Goal: Task Accomplishment & Management: Use online tool/utility

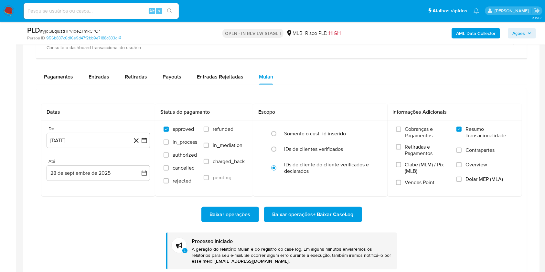
scroll to position [731, 0]
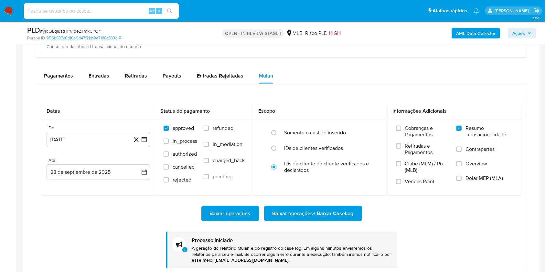
click at [309, 204] on div "Baixar operações Baixar operações + Baixar CaseLog Processo iniciado A geração …" at bounding box center [281, 232] width 481 height 73
click at [314, 216] on span "Baixar operações + Baixar CaseLog" at bounding box center [313, 214] width 81 height 14
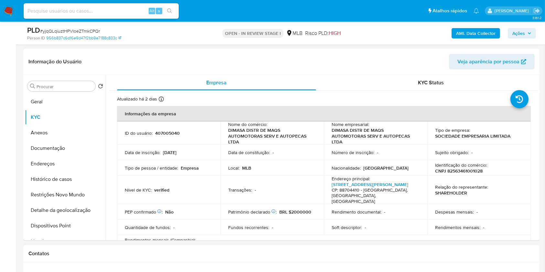
scroll to position [310, 0]
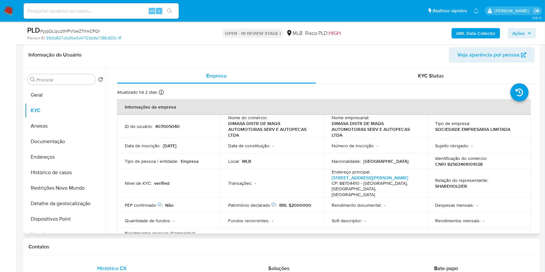
click at [452, 165] on p "CNPJ 82563461001028" at bounding box center [459, 164] width 48 height 6
copy p "82563461001028"
click at [519, 36] on span "Ações" at bounding box center [519, 33] width 13 height 10
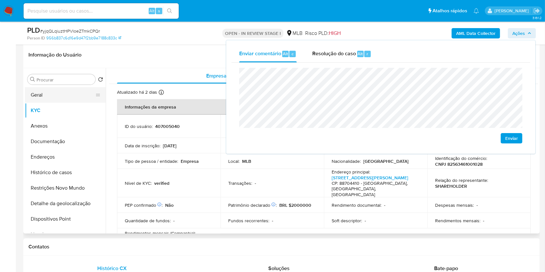
click at [64, 94] on button "Geral" at bounding box center [63, 95] width 76 height 16
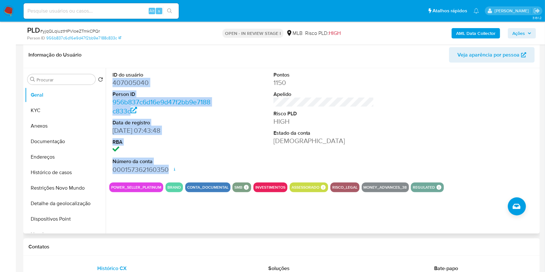
drag, startPoint x: 116, startPoint y: 86, endPoint x: 167, endPoint y: 167, distance: 95.2
click at [167, 167] on dl "ID do usuário 407005040 Person ID 956b837c6d16e9d47f2bb9e7188c833c Data de regi…" at bounding box center [163, 123] width 101 height 103
copy dl "407005040 Person ID 956b837c6d16e9d47f2bb9e7188c833c Data de registro 21/02/201…"
click at [511, 30] on button "Ações" at bounding box center [522, 33] width 28 height 10
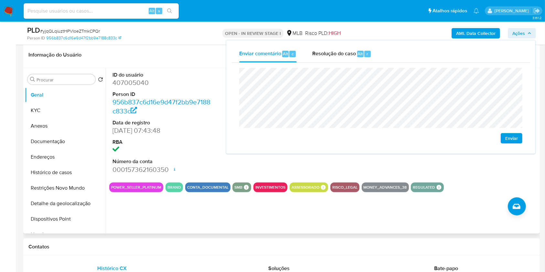
click at [200, 73] on dt "ID do usuário" at bounding box center [163, 75] width 101 height 7
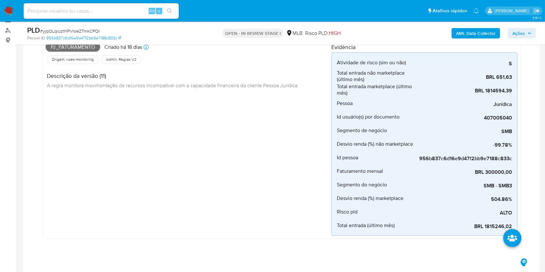
scroll to position [72, 0]
click at [82, 47] on span "Pj_faturamento" at bounding box center [73, 48] width 55 height 10
copy span "Pj_faturamento"
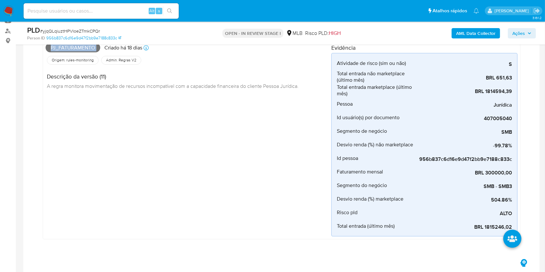
click at [531, 33] on icon "button" at bounding box center [530, 33] width 3 height 2
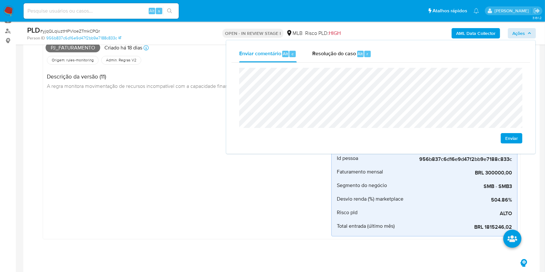
click at [142, 195] on div "Pj_faturamento Criado há 18 dias Criado: 12/09/2025 00:19:50 Origem: rules-moni…" at bounding box center [189, 139] width 286 height 196
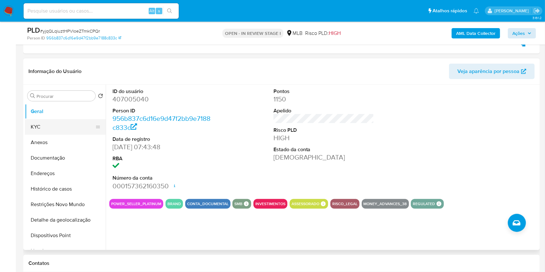
scroll to position [293, 0]
click at [72, 127] on button "KYC" at bounding box center [63, 128] width 76 height 16
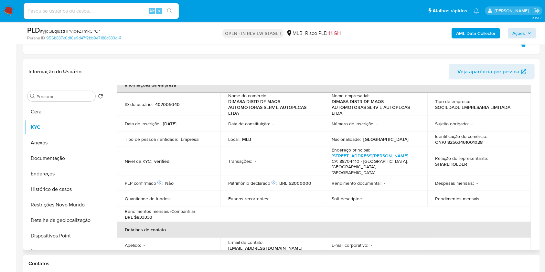
scroll to position [39, 0]
drag, startPoint x: 137, startPoint y: 210, endPoint x: 164, endPoint y: 210, distance: 27.5
click at [164, 210] on div "Rendimentos mensais (Companhia) : BRL $833333" at bounding box center [169, 214] width 88 height 12
copy p "833333"
click at [521, 32] on span "Ações" at bounding box center [519, 33] width 13 height 10
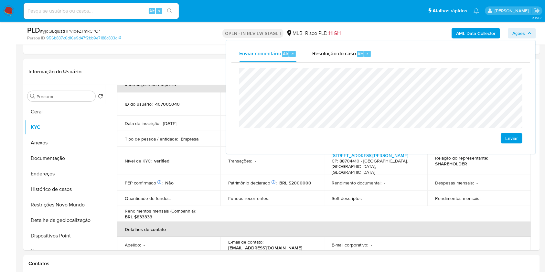
click at [0, 0] on lt-span "econômica" at bounding box center [0, 0] width 0 height 0
click at [210, 198] on td "Quantidade de fundos : -" at bounding box center [169, 199] width 104 height 16
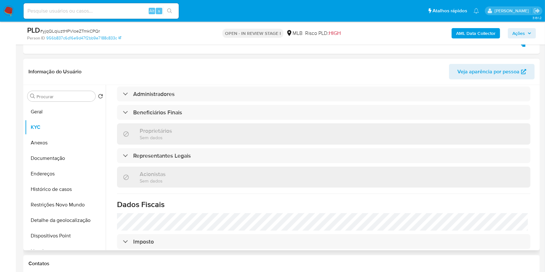
scroll to position [329, 0]
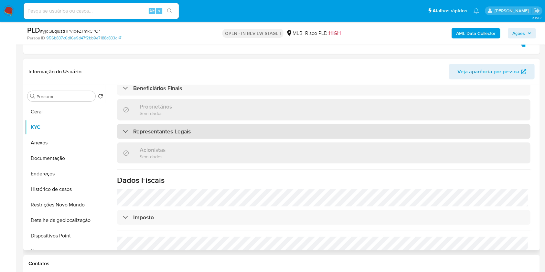
click at [225, 124] on div "Representantes Legais" at bounding box center [324, 131] width 414 height 15
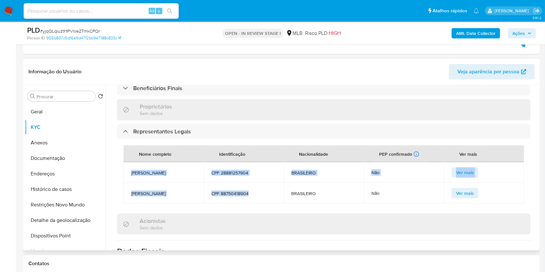
drag, startPoint x: 260, startPoint y: 190, endPoint x: 125, endPoint y: 160, distance: 138.2
click at [125, 162] on tbody "FATIMA REGINA LEITE MENEGALLI CPF 28881257904 BRASILEIRO Não Ver mais ADRIANO G…" at bounding box center [324, 182] width 401 height 41
copy tbody "FATIMA REGINA LEITE MENEGALLI CPF 28881257904 BRASILEIRO Não Ver mais ADRIANO G…"
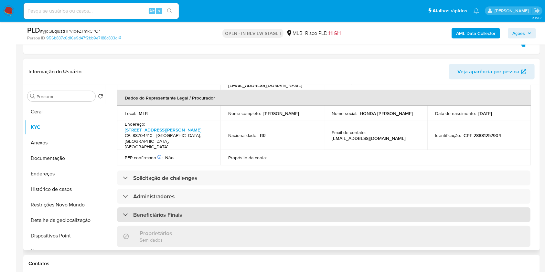
drag, startPoint x: 217, startPoint y: 205, endPoint x: 220, endPoint y: 201, distance: 5.8
click at [217, 208] on div "Beneficiários Finais" at bounding box center [324, 215] width 414 height 15
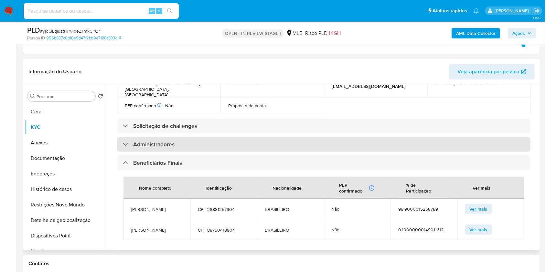
scroll to position [254, 0]
click at [212, 137] on div "Administradores" at bounding box center [324, 144] width 414 height 15
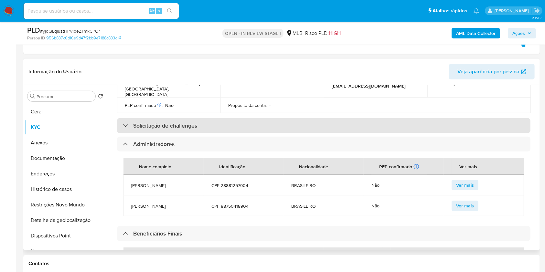
click at [221, 118] on div "Solicitação de challenges" at bounding box center [324, 125] width 414 height 15
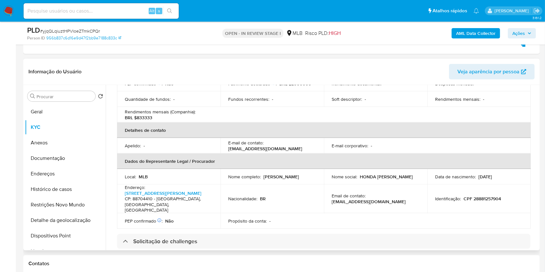
scroll to position [138, 0]
click at [528, 34] on icon "button" at bounding box center [530, 33] width 4 height 4
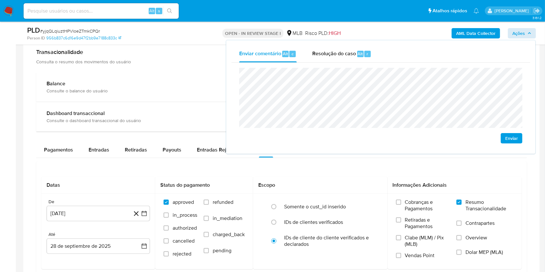
scroll to position [673, 0]
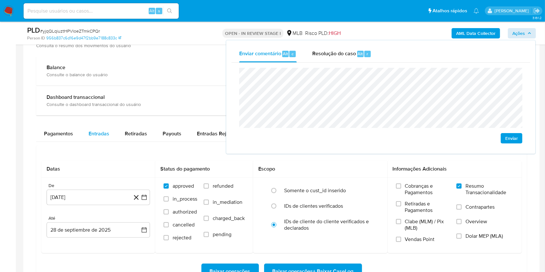
click at [95, 140] on div "Entradas" at bounding box center [99, 134] width 21 height 16
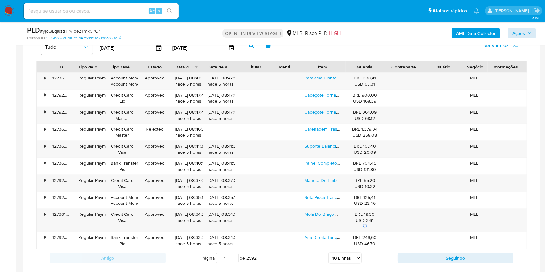
scroll to position [804, 0]
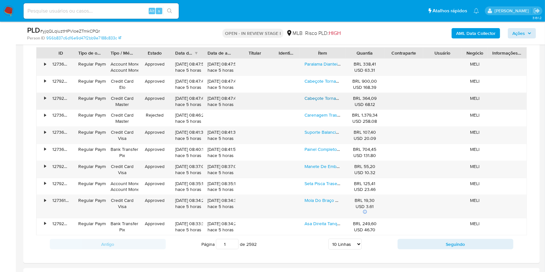
click at [335, 97] on link "Cabeçote Tornado 2001 2002 2003 2004 2005 2006 2007 2008" at bounding box center [372, 98] width 134 height 6
click at [315, 65] on link "Paralama Dianteiro B Cg Titan Fan Start 160 2025 Original" at bounding box center [363, 64] width 116 height 6
click at [314, 167] on link "Manete De Embreagem Cb 250f Twister Cbs 2022 Original Honda" at bounding box center [371, 166] width 133 height 6
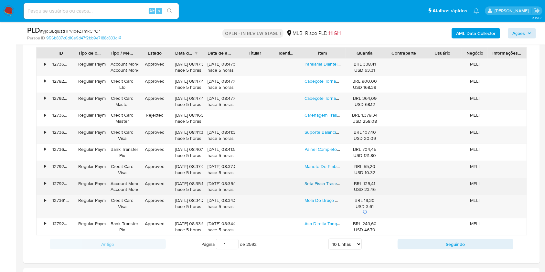
click at [314, 182] on link "Seta Pisca Traseiro Esq Xre Sahara 300 2023/24 Original Hond Esquerdo Preto" at bounding box center [385, 184] width 160 height 6
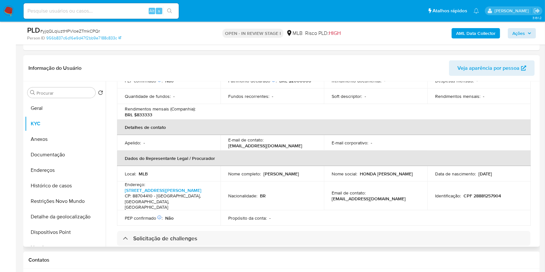
scroll to position [296, 0]
click at [62, 105] on button "Geral" at bounding box center [63, 109] width 76 height 16
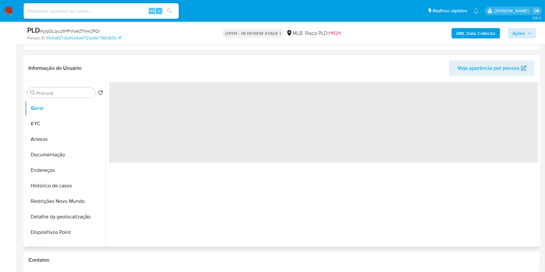
scroll to position [288, 0]
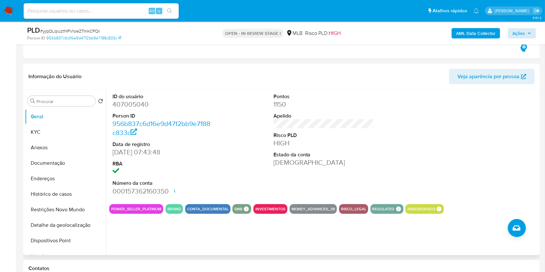
click at [57, 133] on button "KYC" at bounding box center [65, 133] width 81 height 16
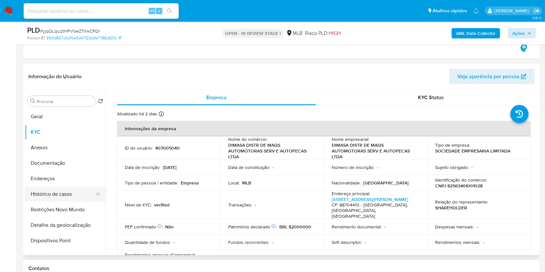
click at [71, 192] on button "Histórico de casos" at bounding box center [63, 195] width 76 height 16
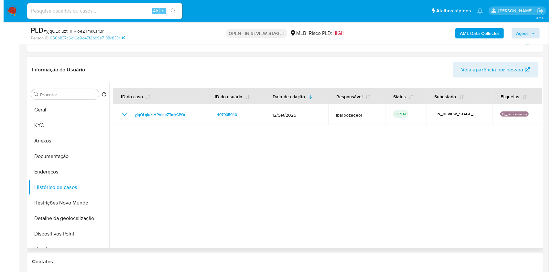
scroll to position [286, 0]
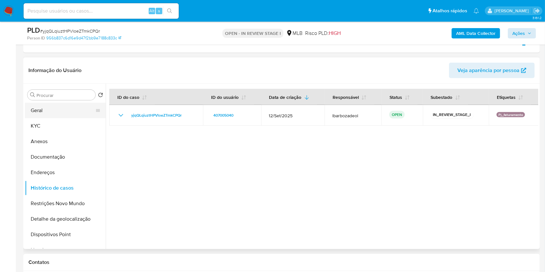
click at [72, 112] on button "Geral" at bounding box center [63, 111] width 76 height 16
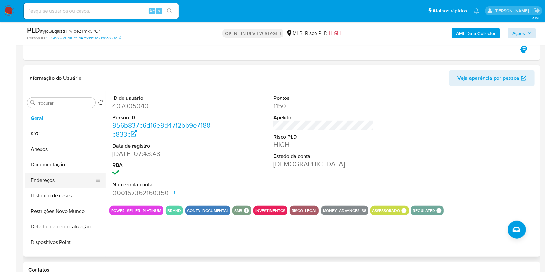
click at [60, 178] on button "Endereços" at bounding box center [63, 181] width 76 height 16
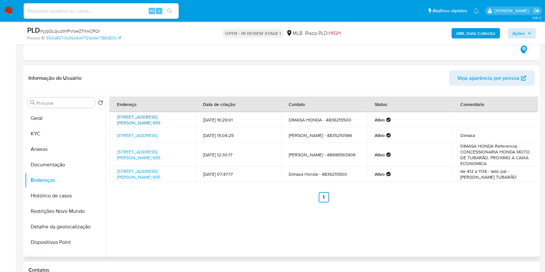
click at [141, 122] on link "Avenida Patrício Lima 655, Tubarão, Santa Catarina, 88704411, Brasil 655" at bounding box center [138, 120] width 43 height 12
click at [143, 137] on link "Avenida Sete De Setembro 900, Araranguá, Santa Catarina, 88900015, Brasil 900" at bounding box center [137, 135] width 40 height 6
click at [147, 151] on link "Avenida Patrício Lima 655, Tubarão, Santa Catarina, 88704410, Brasil 655" at bounding box center [138, 155] width 43 height 12
click at [145, 177] on link "Avenida Patrício Lima 655, Tubarão, Santa Catarina, 88704411, Brasil 655" at bounding box center [138, 174] width 43 height 12
click at [63, 116] on button "Geral" at bounding box center [63, 119] width 76 height 16
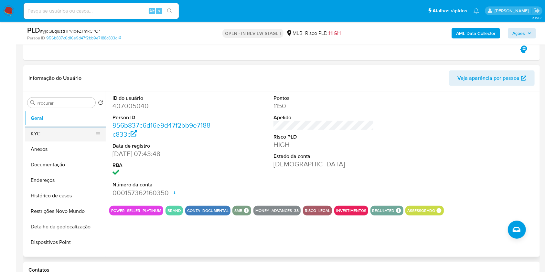
click at [49, 134] on button "KYC" at bounding box center [63, 134] width 76 height 16
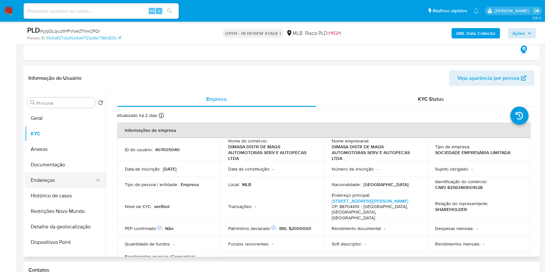
click at [69, 181] on button "Endereços" at bounding box center [63, 181] width 76 height 16
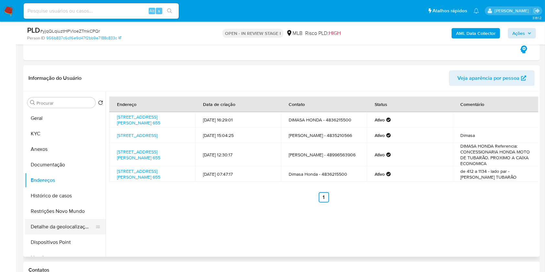
click at [82, 230] on button "Detalhe da geolocalização" at bounding box center [63, 227] width 76 height 16
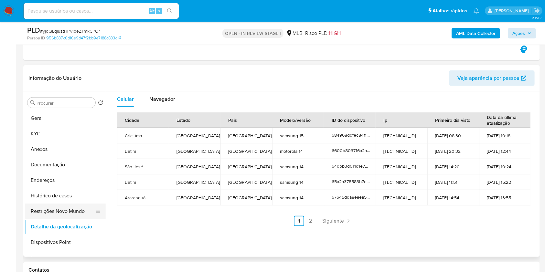
click at [84, 206] on button "Restrições Novo Mundo" at bounding box center [63, 212] width 76 height 16
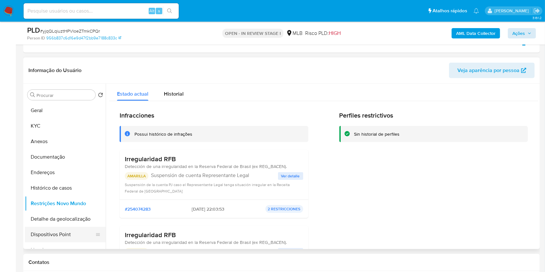
click at [74, 236] on button "Dispositivos Point" at bounding box center [63, 235] width 76 height 16
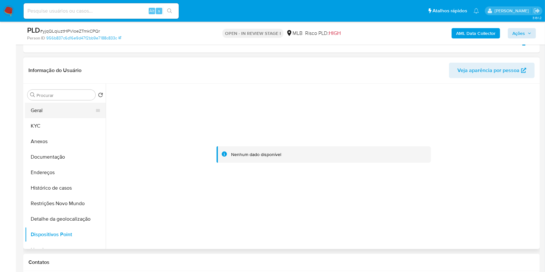
click at [67, 116] on button "Geral" at bounding box center [63, 111] width 76 height 16
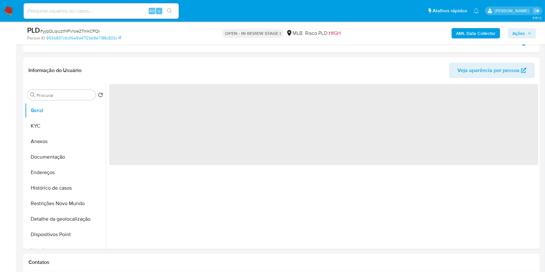
click at [519, 32] on span "Ações" at bounding box center [519, 33] width 13 height 10
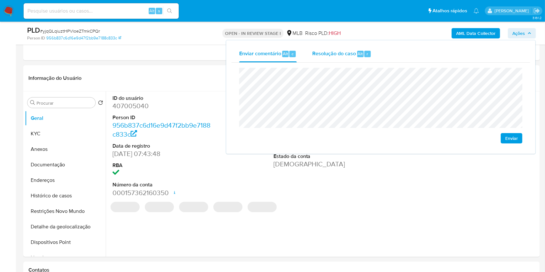
click at [336, 60] on div "Resolução do caso Alt r" at bounding box center [342, 54] width 59 height 17
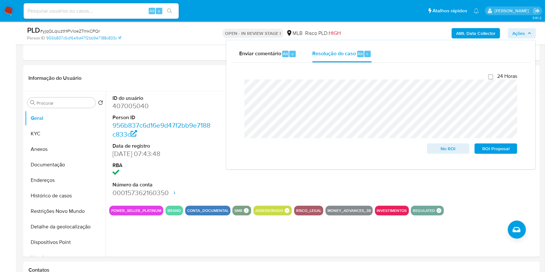
click at [465, 37] on b "AML Data Collector" at bounding box center [476, 33] width 39 height 10
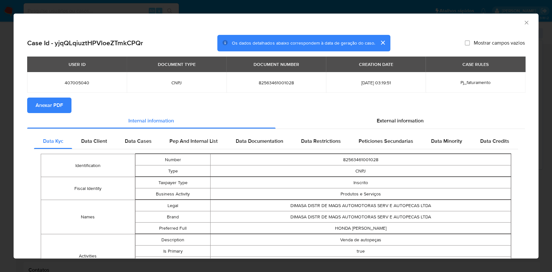
click at [45, 109] on span "Anexar PDF" at bounding box center [50, 105] width 28 height 14
click at [523, 21] on icon "Fechar a janela" at bounding box center [526, 22] width 6 height 6
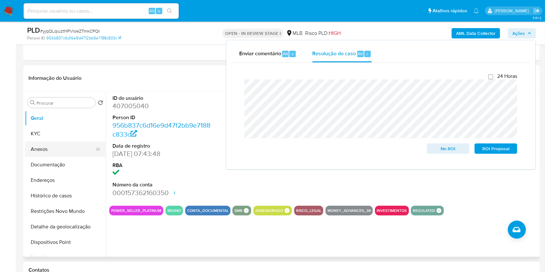
click at [60, 145] on button "Anexos" at bounding box center [63, 150] width 76 height 16
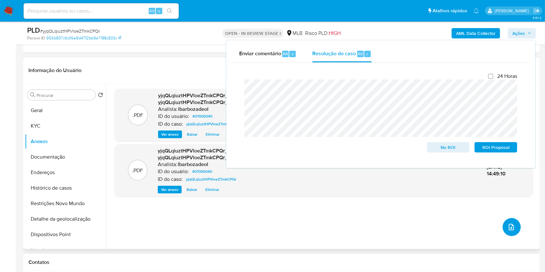
click at [507, 223] on button "upload-file" at bounding box center [512, 227] width 18 height 18
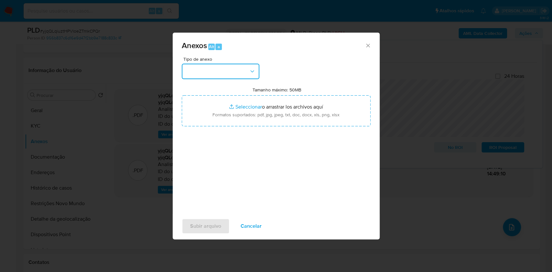
click at [242, 67] on button "button" at bounding box center [221, 72] width 78 height 16
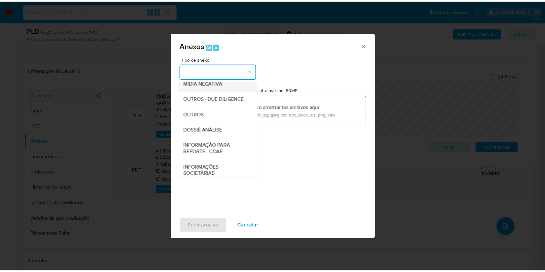
scroll to position [99, 0]
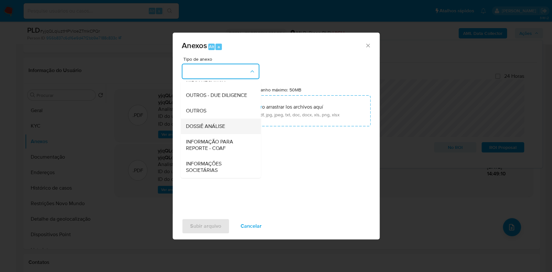
click at [230, 129] on div "DOSSIÊ ANÁLISE" at bounding box center [219, 127] width 66 height 16
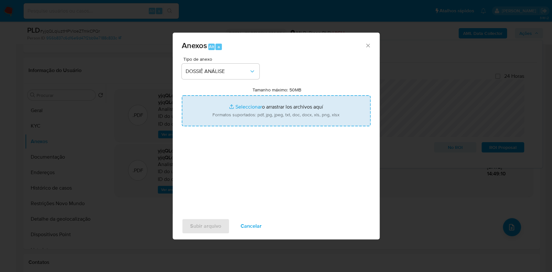
click at [238, 112] on input "Tamanho máximo: 50MB Seleccionar archivos" at bounding box center [276, 110] width 189 height 31
type input "C:\fakepath\Mulan 407005040_2025_09_29_13_03_31.xlsx"
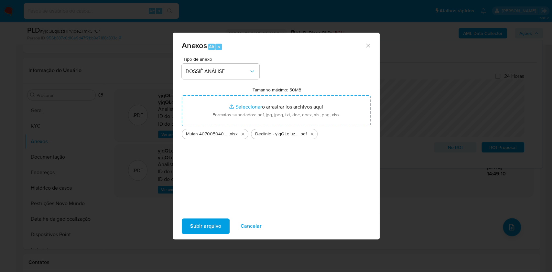
click at [197, 224] on span "Subir arquivo" at bounding box center [205, 226] width 31 height 14
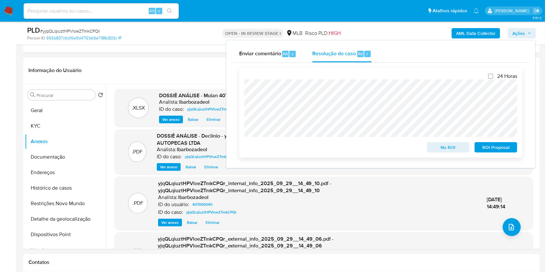
click at [444, 147] on span "No ROI" at bounding box center [449, 147] width 34 height 9
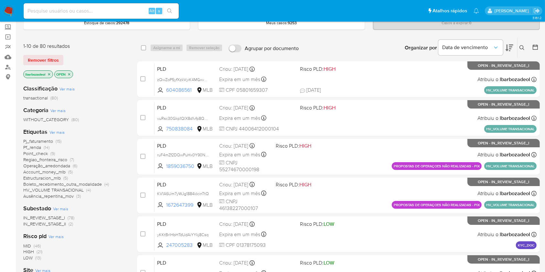
scroll to position [37, 0]
drag, startPoint x: 38, startPoint y: 250, endPoint x: 43, endPoint y: 242, distance: 9.2
click at [38, 250] on span "(21)" at bounding box center [40, 251] width 6 height 6
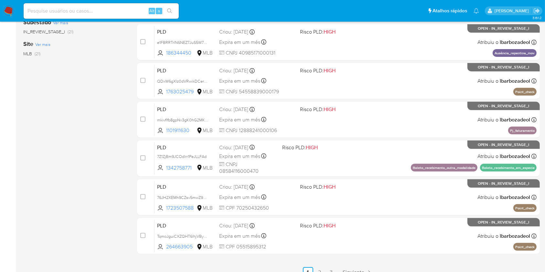
scroll to position [261, 0]
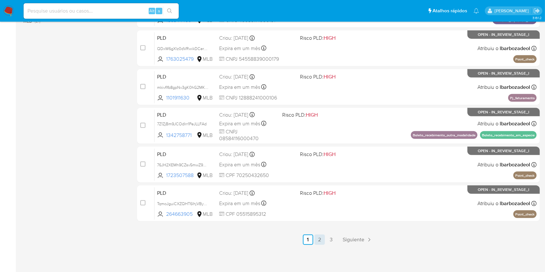
click at [321, 244] on link "2" at bounding box center [320, 240] width 10 height 10
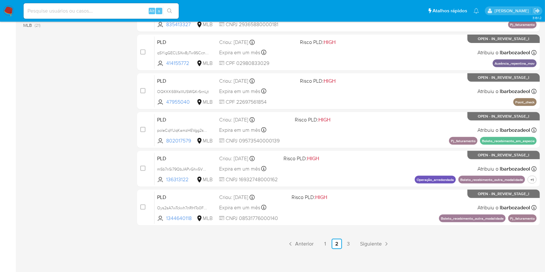
scroll to position [261, 0]
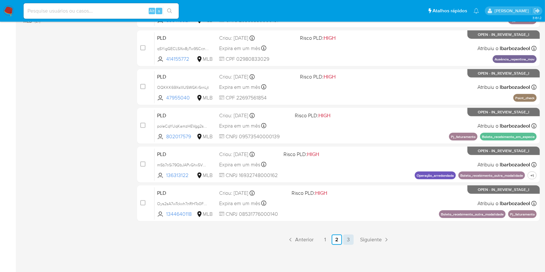
click at [347, 243] on link "3" at bounding box center [349, 240] width 10 height 10
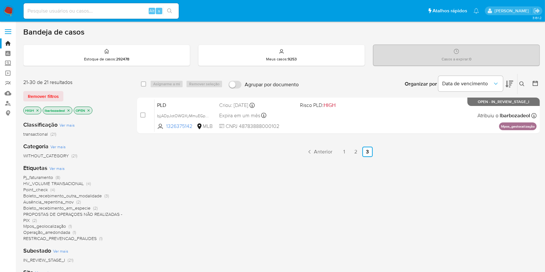
click at [37, 109] on icon "close-filter" at bounding box center [38, 111] width 4 height 4
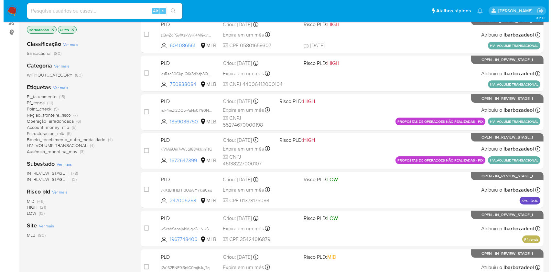
scroll to position [82, 0]
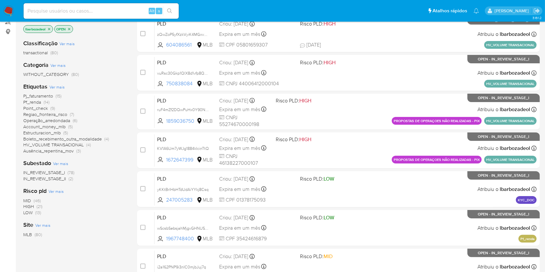
click at [59, 87] on span "Ver mais" at bounding box center [57, 87] width 15 height 6
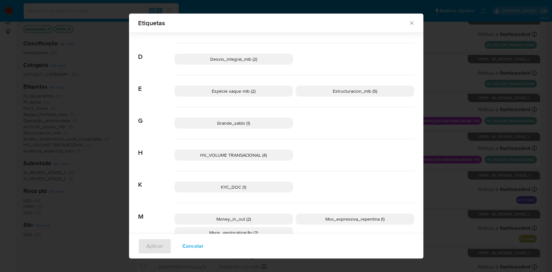
scroll to position [123, 0]
click at [247, 88] on p "Espécie saque mlb (2)" at bounding box center [233, 91] width 119 height 11
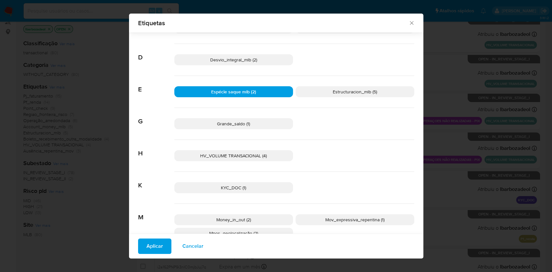
click at [147, 246] on span "Aplicar" at bounding box center [155, 246] width 17 height 14
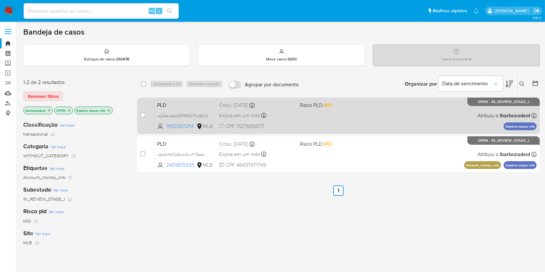
click at [440, 114] on div "PLD wjG4au4jqkZ1FR5lD7Vy8jDG 1992067254 MLB Risco PLD: MID Criou: 12/09/2025 Cr…" at bounding box center [346, 115] width 382 height 33
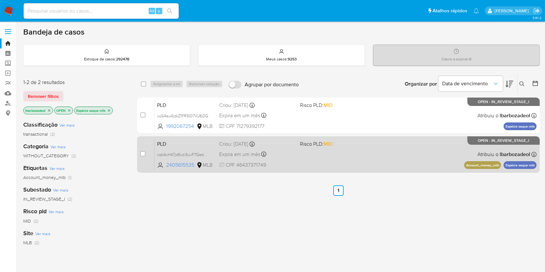
click at [407, 153] on div "PLD cqkAcH47jdSvzi3uvF7QedUD 2405615535 MLB Risco PLD: MID Criou: 12/09/2025 Cr…" at bounding box center [346, 154] width 382 height 33
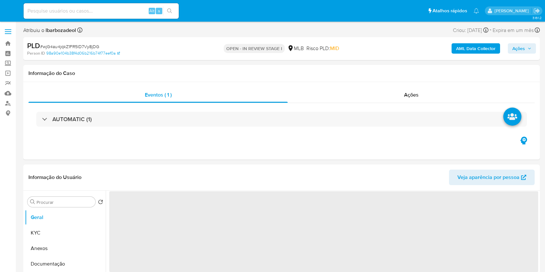
select select "10"
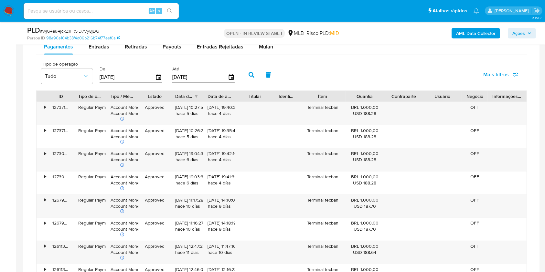
scroll to position [549, 0]
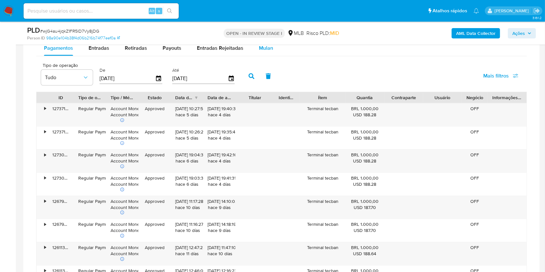
click at [264, 53] on div "Mulan" at bounding box center [266, 48] width 14 height 16
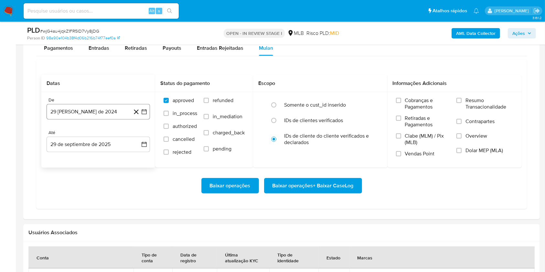
click at [92, 112] on button "29 [PERSON_NAME] de 2024" at bounding box center [99, 112] width 104 height 16
click at [96, 136] on span "agosto 2024" at bounding box center [95, 135] width 29 height 6
click at [138, 134] on icon "Año siguiente" at bounding box center [137, 135] width 8 height 8
click at [93, 198] on button "ago" at bounding box center [98, 195] width 18 height 10
click at [110, 159] on button "1" at bounding box center [111, 159] width 10 height 10
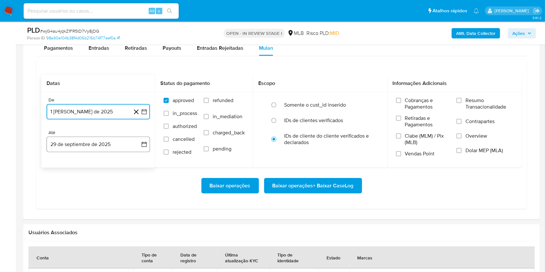
click at [97, 145] on button "29 de septiembre de 2025" at bounding box center [99, 145] width 104 height 16
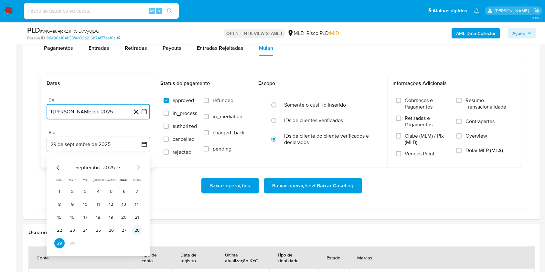
click at [135, 232] on button "28" at bounding box center [137, 231] width 10 height 10
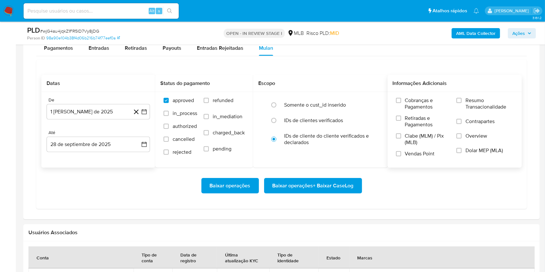
click at [477, 102] on span "Resumo Transacionalidade" at bounding box center [490, 103] width 48 height 13
click at [462, 102] on input "Resumo Transacionalidade" at bounding box center [459, 100] width 5 height 5
click at [294, 185] on span "Baixar operações + Baixar CaseLog" at bounding box center [313, 186] width 81 height 14
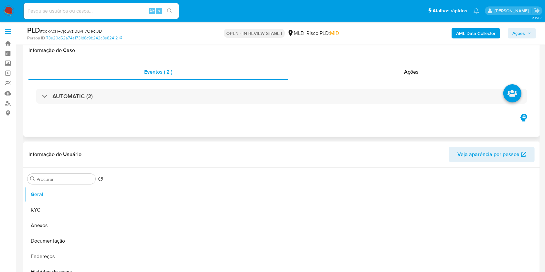
scroll to position [443, 0]
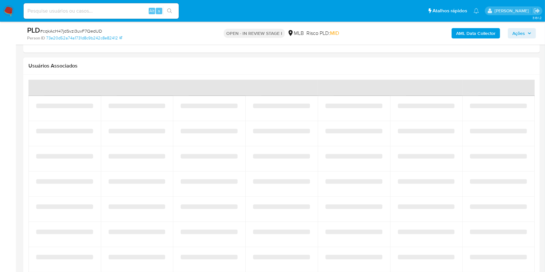
select select "10"
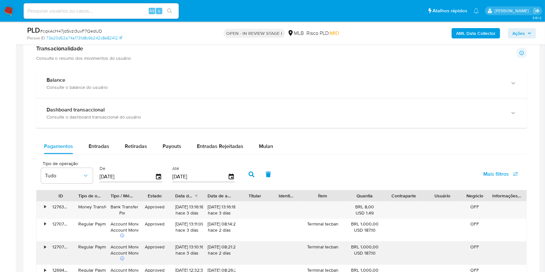
scroll to position [529, 0]
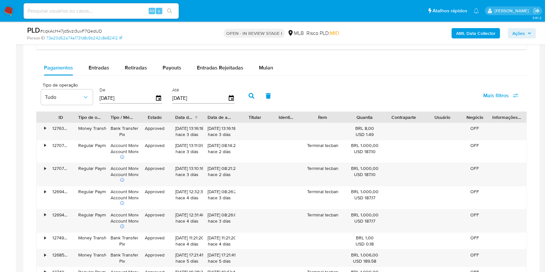
click at [249, 58] on div "Balance Consulte o balance do usuário Dashboard transaccional Consulte o dashbo…" at bounding box center [281, 172] width 491 height 364
click at [262, 67] on span "Mulan" at bounding box center [266, 67] width 14 height 7
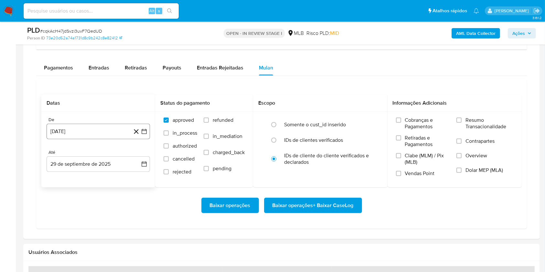
click at [77, 130] on button "29 [PERSON_NAME] de 2024" at bounding box center [99, 132] width 104 height 16
click at [86, 152] on span "agosto 2024" at bounding box center [95, 155] width 29 height 6
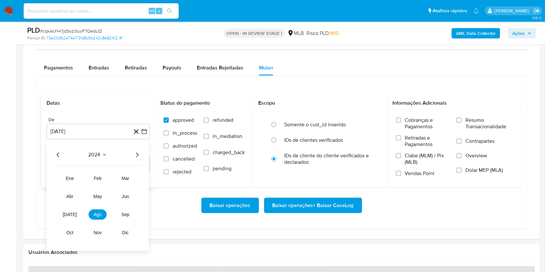
click at [137, 158] on icon "Año siguiente" at bounding box center [137, 155] width 8 height 8
click at [99, 214] on span "ago" at bounding box center [98, 214] width 8 height 5
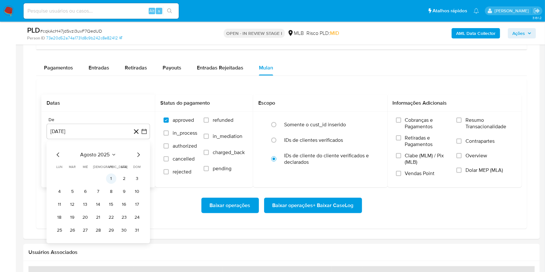
click at [112, 175] on button "1" at bounding box center [111, 179] width 10 height 10
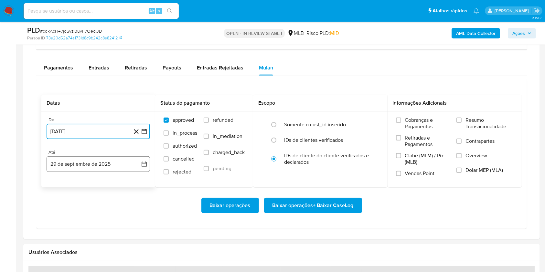
click at [99, 165] on button "29 de septiembre de 2025" at bounding box center [99, 165] width 104 height 16
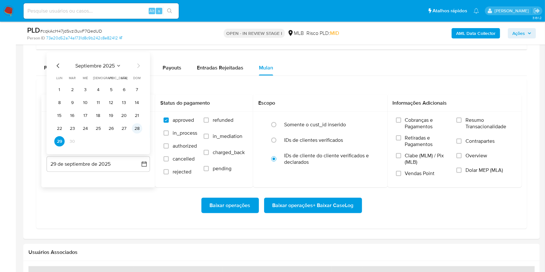
click at [138, 128] on button "28" at bounding box center [137, 129] width 10 height 10
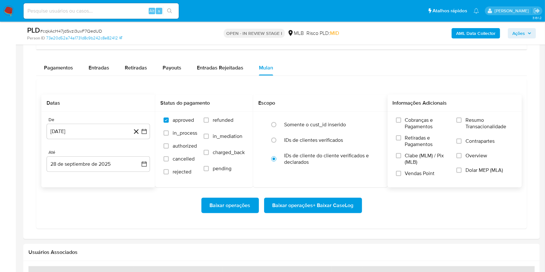
click at [468, 123] on span "Resumo Transacionalidade" at bounding box center [490, 123] width 48 height 13
click at [462, 123] on input "Resumo Transacionalidade" at bounding box center [459, 120] width 5 height 5
click at [314, 206] on span "Baixar operações + Baixar CaseLog" at bounding box center [313, 206] width 81 height 14
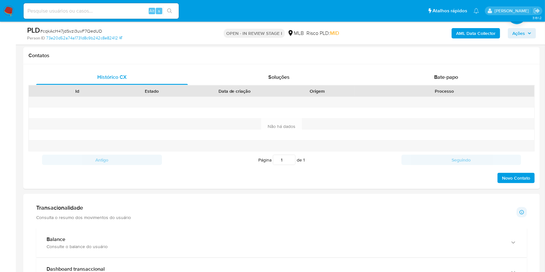
scroll to position [212, 0]
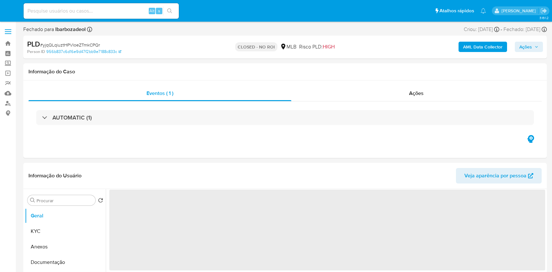
select select "10"
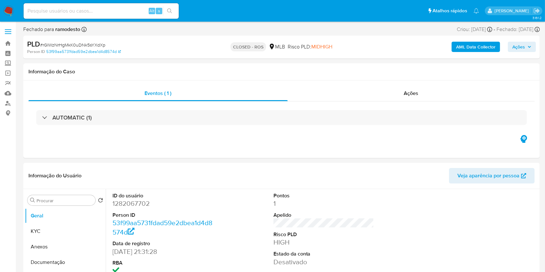
select select "10"
click at [535, 10] on icon "Sair" at bounding box center [537, 10] width 7 height 7
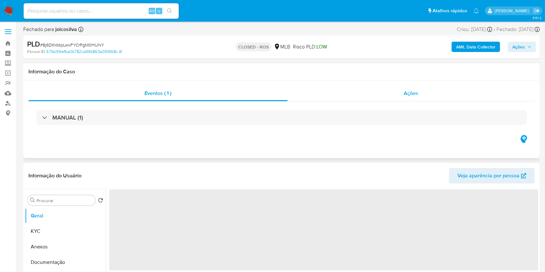
select select "10"
click at [349, 96] on div "Ações" at bounding box center [411, 94] width 247 height 16
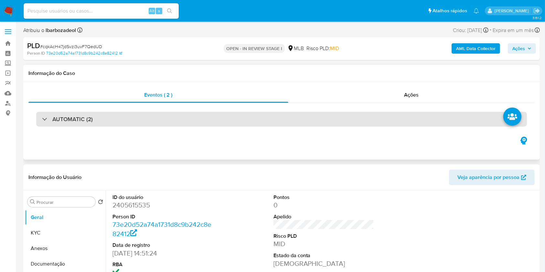
click at [315, 119] on div "AUTOMATIC (2)" at bounding box center [281, 119] width 491 height 15
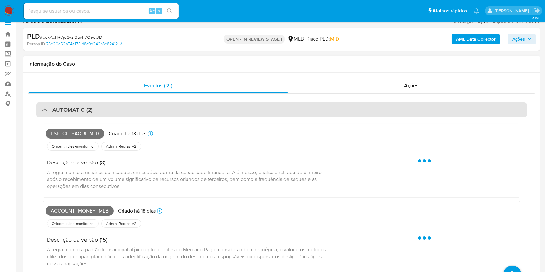
scroll to position [10, 0]
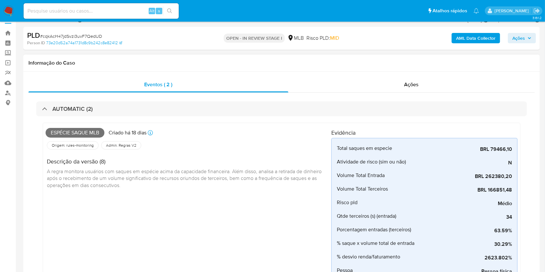
click at [83, 134] on span "Espécie saque mlb" at bounding box center [75, 133] width 59 height 10
copy span "Espécie saque mlb"
click at [527, 39] on span "Ações" at bounding box center [522, 38] width 19 height 9
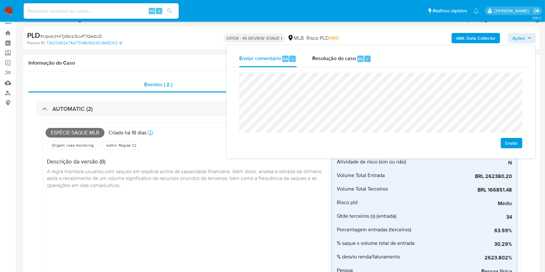
click at [203, 168] on span "A regra monitora usuários com saques em espécie acima da capacidade financeira.…" at bounding box center [185, 178] width 276 height 21
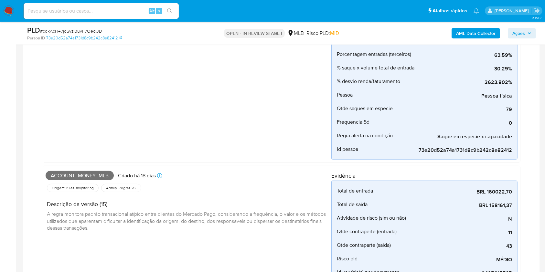
scroll to position [164, 0]
click at [92, 173] on span "Account_money_mlb" at bounding box center [80, 176] width 68 height 10
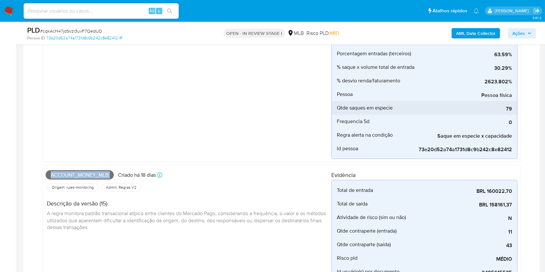
copy span "Account_money_mlb"
click at [526, 35] on span "Ações" at bounding box center [522, 33] width 19 height 9
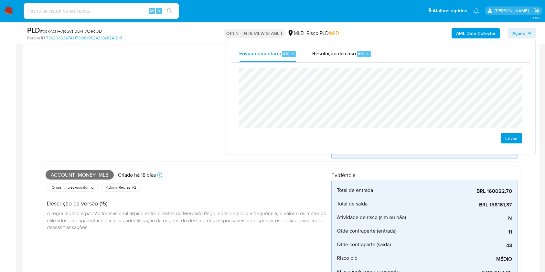
click at [141, 125] on div "Espécie saque mlb Criado há 18 dias Criado: 12/09/2025 00:17:11 Origem: rules-m…" at bounding box center [189, 55] width 286 height 210
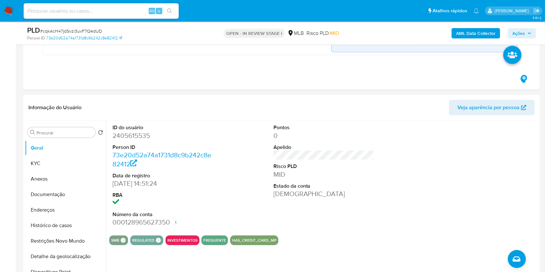
scroll to position [423, 0]
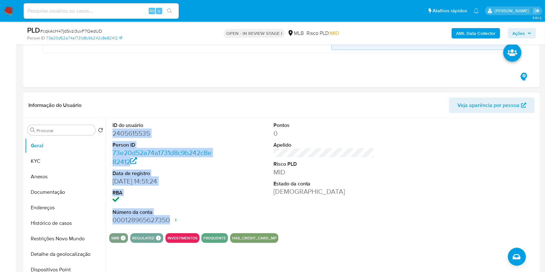
drag, startPoint x: 112, startPoint y: 134, endPoint x: 193, endPoint y: 212, distance: 112.6
click at [194, 221] on dl "ID do usuário 2405615535 Person ID 73e20d52a74a1731d8c9b242c8e82412 Data de reg…" at bounding box center [163, 173] width 101 height 103
copy dl "2405615535 Person ID 73e20d52a74a1731d8c9b242c8e82412 Data de registro 25/04/20…"
click at [531, 32] on icon "button" at bounding box center [530, 33] width 4 height 4
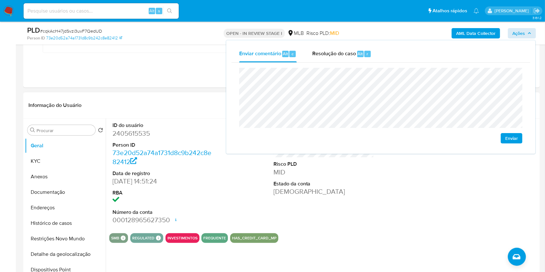
click at [141, 132] on dd "2405615535" at bounding box center [163, 133] width 101 height 9
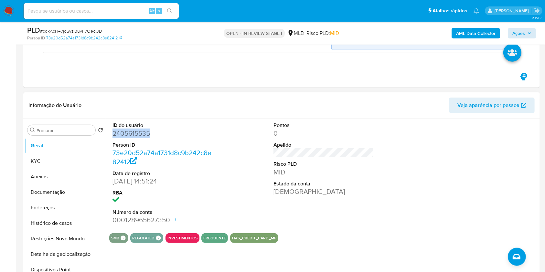
click at [141, 132] on dd "2405615535" at bounding box center [163, 133] width 101 height 9
copy dd "2405615535"
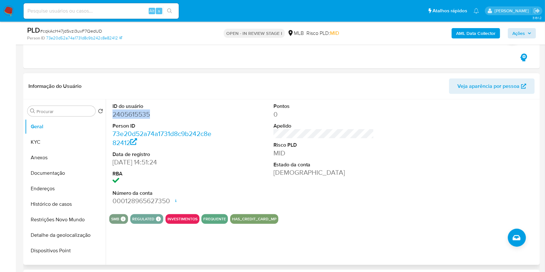
scroll to position [445, 0]
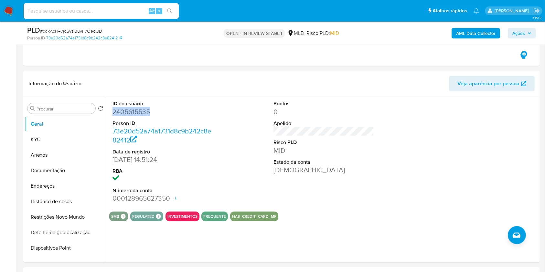
click at [520, 31] on span "Ações" at bounding box center [519, 33] width 13 height 10
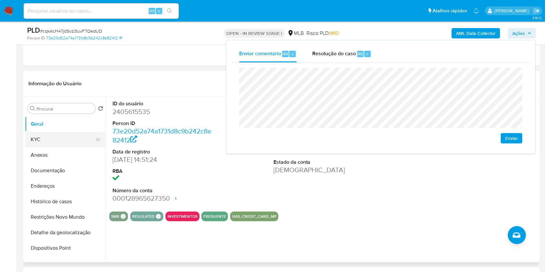
click at [51, 142] on button "KYC" at bounding box center [63, 140] width 76 height 16
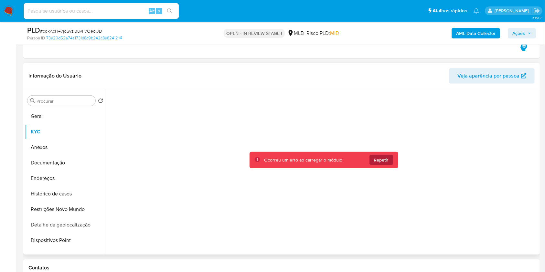
click at [380, 163] on span "Repetir" at bounding box center [381, 160] width 15 height 10
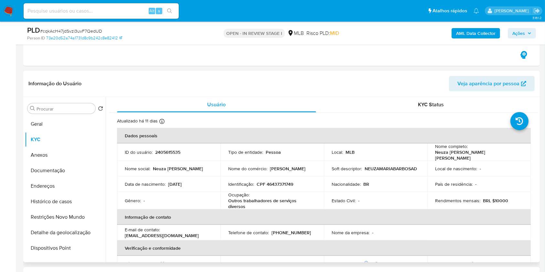
click at [279, 182] on p "CPF 46437371749" at bounding box center [275, 185] width 37 height 6
copy p "46437371749"
click at [516, 33] on span "Ações" at bounding box center [519, 33] width 13 height 10
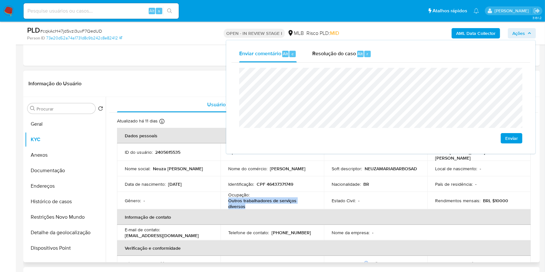
drag, startPoint x: 229, startPoint y: 199, endPoint x: 264, endPoint y: 203, distance: 35.2
click at [259, 203] on p "Outros trabalhadores de serviços diversos" at bounding box center [270, 204] width 85 height 12
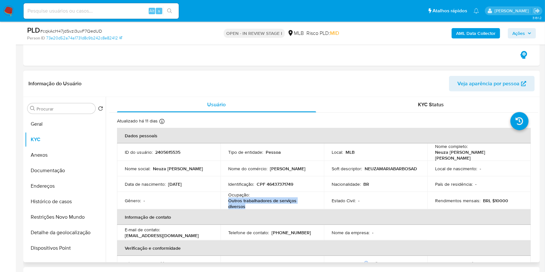
copy p "Outros trabalhadores de serviços diversos"
click at [523, 36] on span "Ações" at bounding box center [519, 33] width 13 height 10
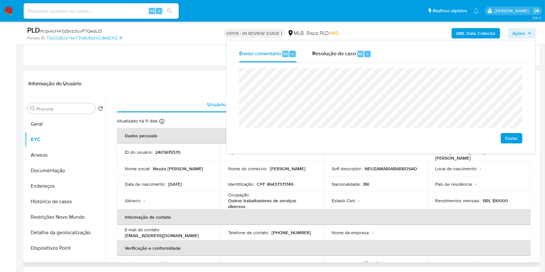
click at [393, 192] on td "Estado Civil : -" at bounding box center [376, 200] width 104 height 17
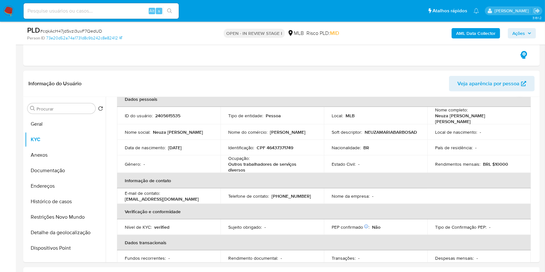
scroll to position [23, 0]
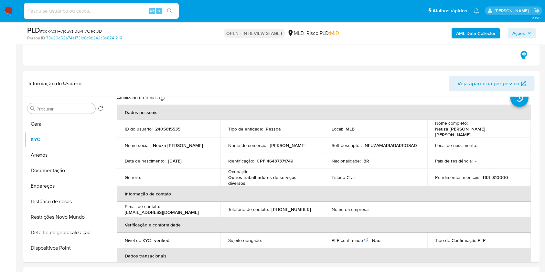
click at [516, 32] on span "Ações" at bounding box center [519, 33] width 13 height 10
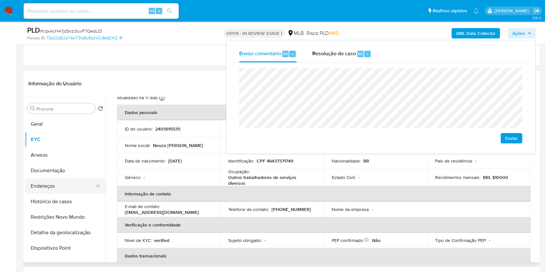
click at [75, 188] on button "Endereços" at bounding box center [63, 187] width 76 height 16
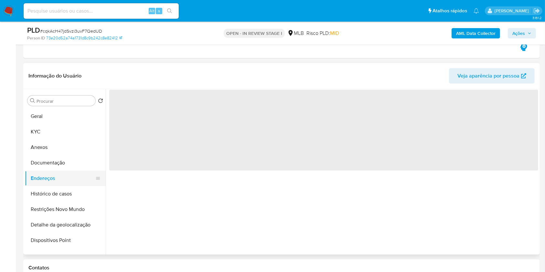
scroll to position [0, 0]
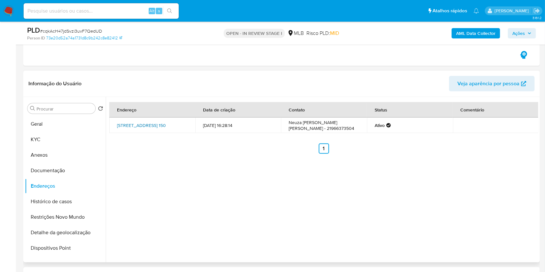
click at [135, 126] on link "Rua Dos Físicos 150, Rio De Janeiro, Rio De Janeiro, 22723545, Brasil 150" at bounding box center [141, 125] width 49 height 6
click at [70, 164] on button "Documentação" at bounding box center [63, 171] width 76 height 16
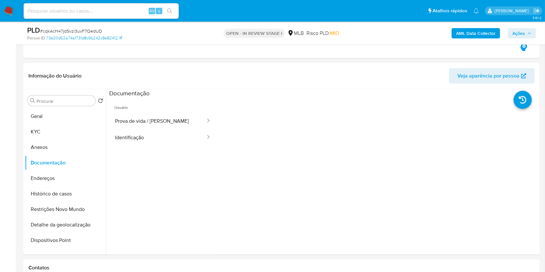
click at [156, 113] on button "Prova de vida / Selfie" at bounding box center [157, 121] width 97 height 17
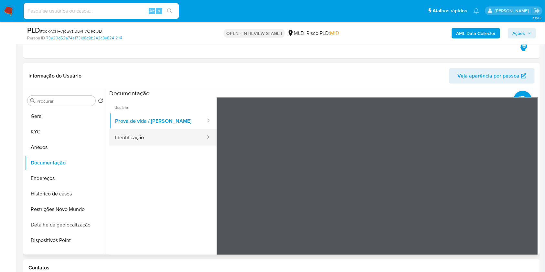
click at [158, 144] on button "Identificação" at bounding box center [157, 137] width 97 height 17
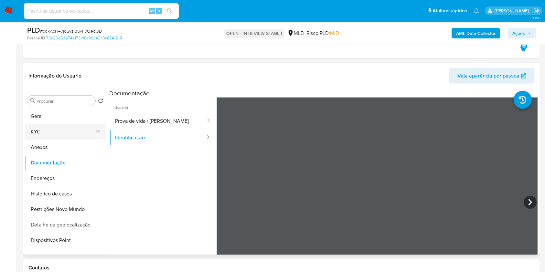
click at [68, 131] on button "KYC" at bounding box center [63, 132] width 76 height 16
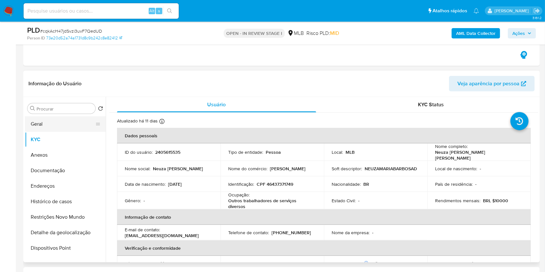
click at [75, 121] on button "Geral" at bounding box center [63, 124] width 76 height 16
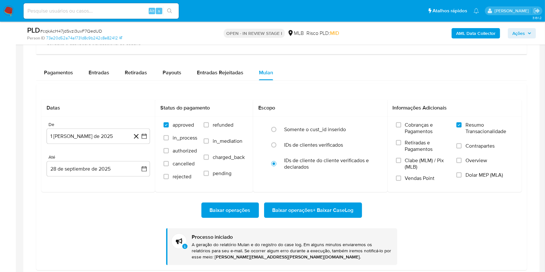
scroll to position [887, 0]
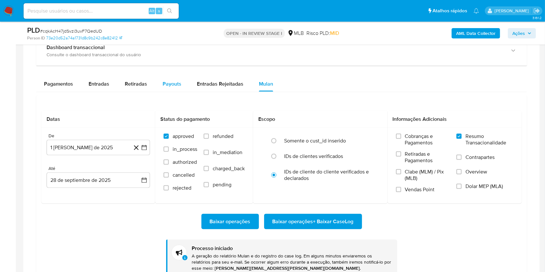
click at [173, 81] on span "Payouts" at bounding box center [172, 83] width 19 height 7
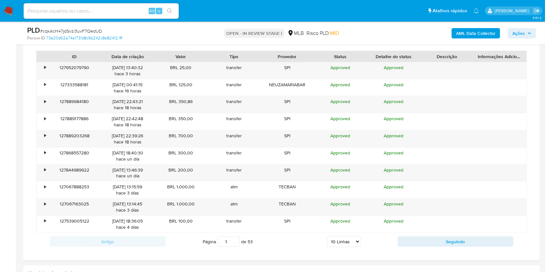
scroll to position [966, 0]
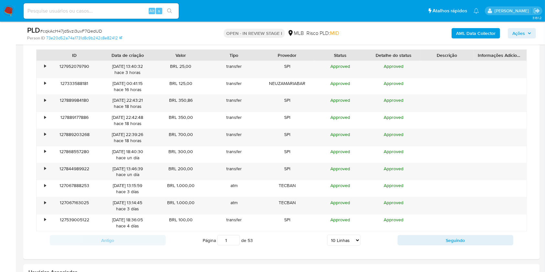
click at [343, 235] on select "5 Linhas 10 Linhas 20 Linhas 25 Linhas 50 Linhas 100 Linhas" at bounding box center [343, 240] width 33 height 11
select select "100"
click at [327, 235] on select "5 Linhas 10 Linhas 20 Linhas 25 Linhas 50 Linhas 100 Linhas" at bounding box center [343, 240] width 33 height 11
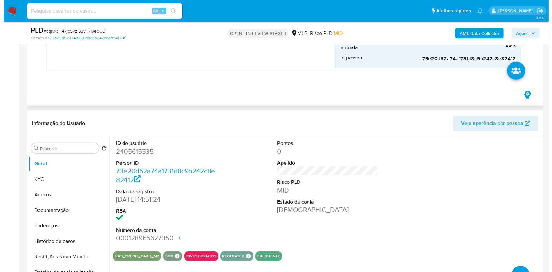
scroll to position [442, 0]
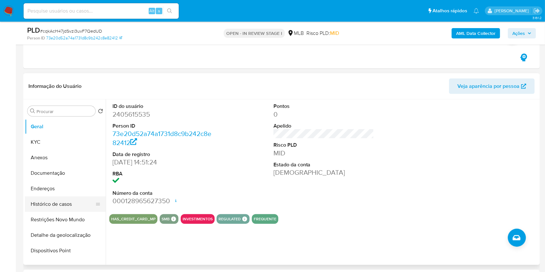
click at [69, 205] on button "Histórico de casos" at bounding box center [63, 205] width 76 height 16
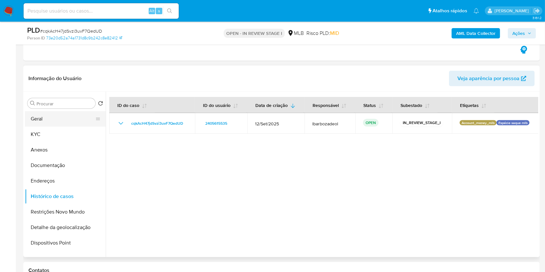
click at [70, 113] on button "Geral" at bounding box center [63, 119] width 76 height 16
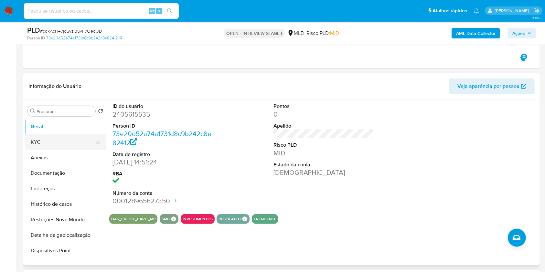
click at [66, 144] on button "KYC" at bounding box center [63, 143] width 76 height 16
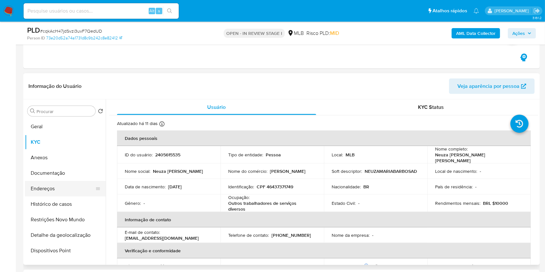
click at [56, 188] on button "Endereços" at bounding box center [63, 189] width 76 height 16
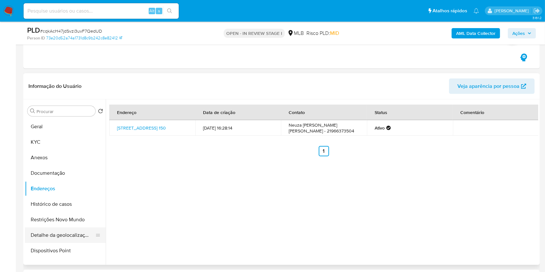
click at [70, 229] on button "Detalhe da geolocalização" at bounding box center [63, 236] width 76 height 16
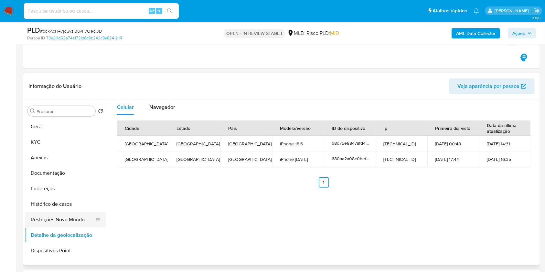
click at [68, 221] on button "Restrições Novo Mundo" at bounding box center [63, 220] width 76 height 16
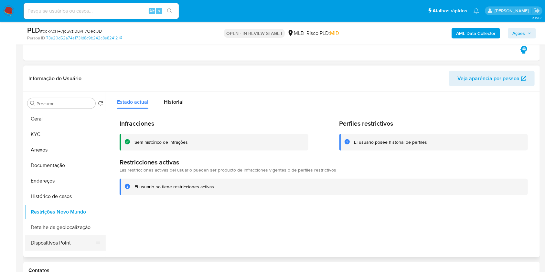
click at [77, 243] on button "Dispositivos Point" at bounding box center [63, 244] width 76 height 16
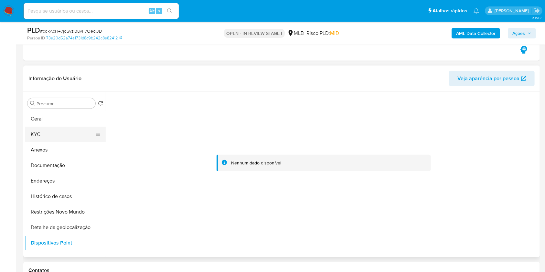
click at [78, 127] on button "KYC" at bounding box center [63, 135] width 76 height 16
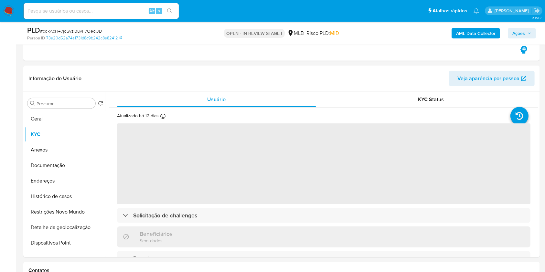
drag, startPoint x: 523, startPoint y: 30, endPoint x: 489, endPoint y: 39, distance: 34.5
click at [522, 31] on span "Ações" at bounding box center [519, 33] width 13 height 10
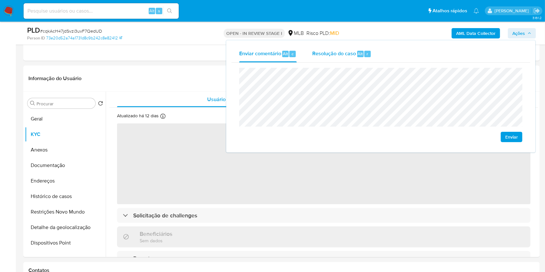
click at [347, 52] on span "Resolução do caso" at bounding box center [335, 53] width 44 height 7
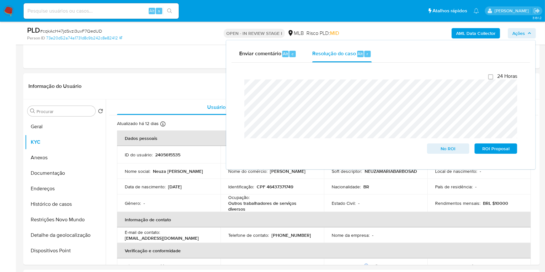
click at [377, 35] on div "AML Data Collector Ações Enviar comentário Alt c Resolução do caso Alt r Fecham…" at bounding box center [453, 33] width 168 height 15
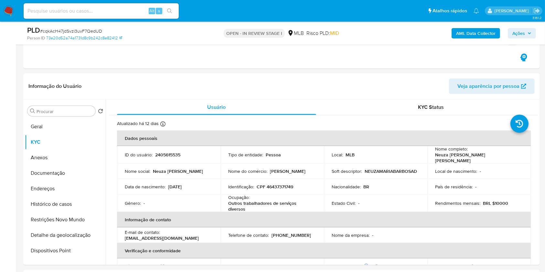
click at [463, 33] on b "AML Data Collector" at bounding box center [476, 33] width 39 height 10
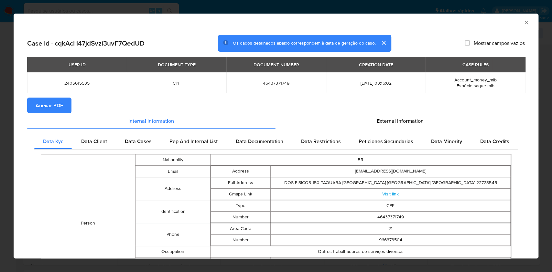
click at [65, 106] on button "Anexar PDF" at bounding box center [49, 106] width 44 height 16
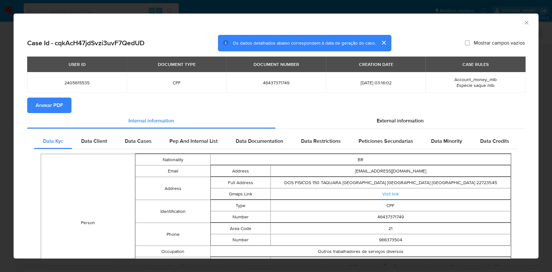
click at [523, 22] on icon "Fechar a janela" at bounding box center [526, 22] width 6 height 6
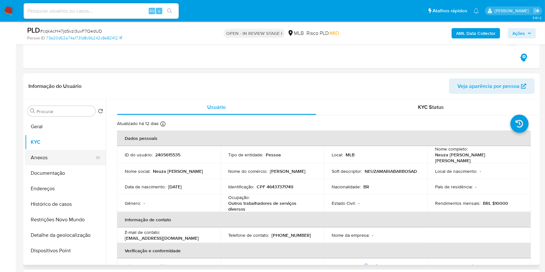
click at [51, 153] on button "Anexos" at bounding box center [63, 158] width 76 height 16
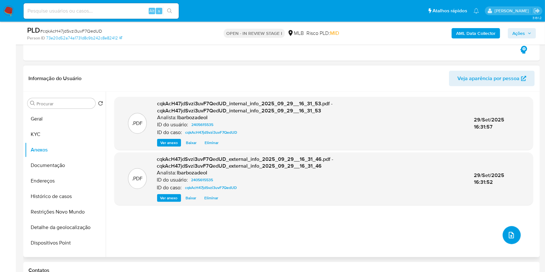
click at [513, 234] on icon "upload-file" at bounding box center [512, 236] width 8 height 8
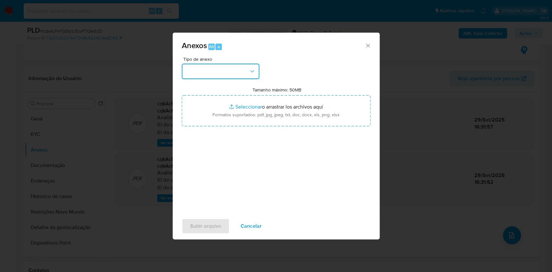
click at [215, 72] on button "button" at bounding box center [221, 72] width 78 height 16
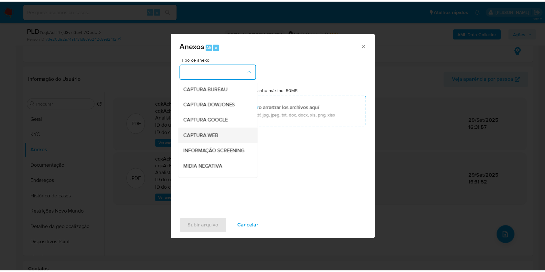
scroll to position [99, 0]
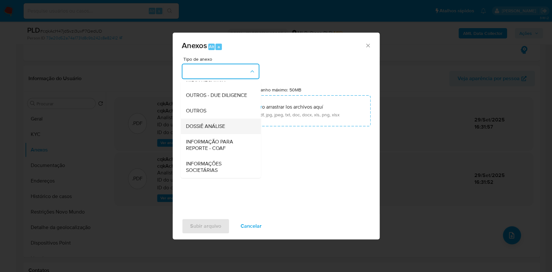
click at [215, 128] on span "DOSSIÊ ANÁLISE" at bounding box center [205, 126] width 39 height 6
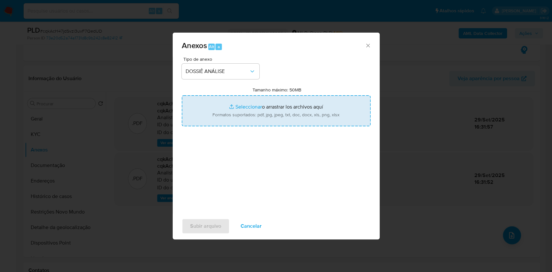
click at [219, 114] on input "Tamanho máximo: 50MB Seleccionar archivos" at bounding box center [276, 110] width 189 height 31
type input "C:\fakepath\SAR - XXXX - CPF 46437371749 - NEUZA MARIA BARBOSA DE BRITTO PEREIR…"
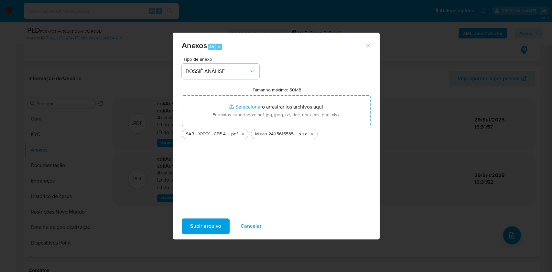
click at [199, 231] on span "Subir arquivo" at bounding box center [205, 226] width 31 height 14
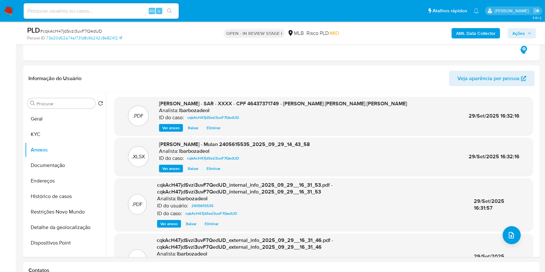
click at [525, 32] on span "Ações" at bounding box center [519, 33] width 13 height 10
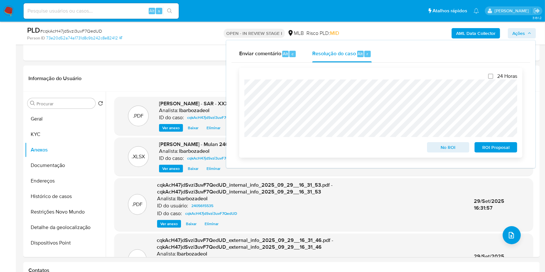
click at [493, 149] on span "ROI Proposal" at bounding box center [496, 147] width 34 height 9
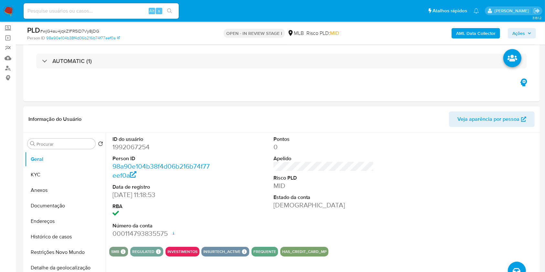
scroll to position [36, 0]
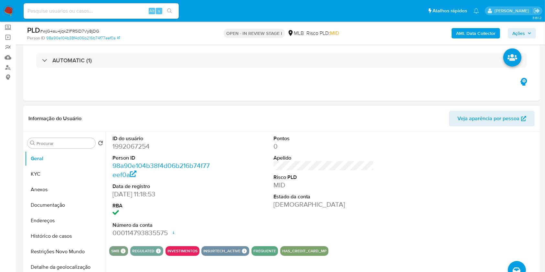
click at [142, 149] on dd "1992067254" at bounding box center [163, 146] width 101 height 9
copy dd "1992067254"
click at [9, 56] on link "Mulan" at bounding box center [38, 57] width 77 height 10
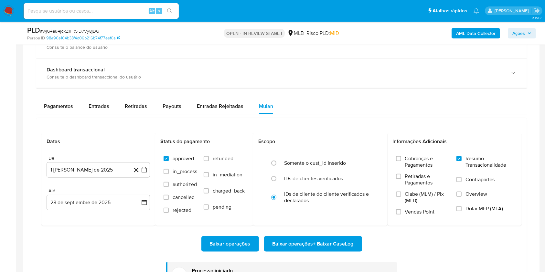
scroll to position [528, 0]
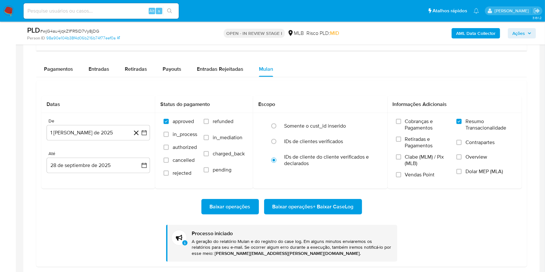
click at [306, 209] on span "Baixar operações + Baixar CaseLog" at bounding box center [313, 207] width 81 height 14
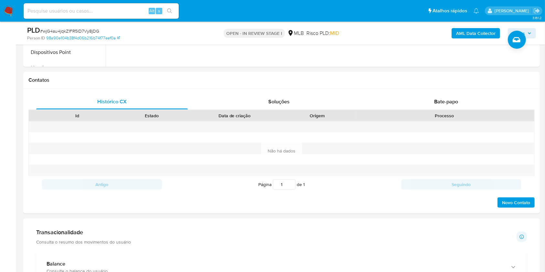
scroll to position [0, 0]
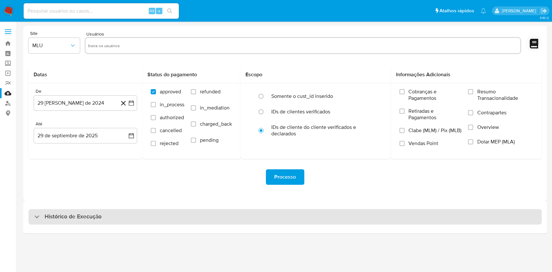
click at [174, 216] on div "Histórico de Execução" at bounding box center [284, 217] width 513 height 16
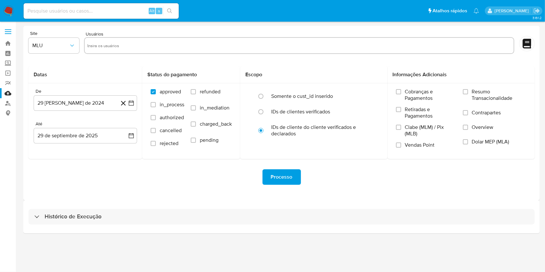
select select "10"
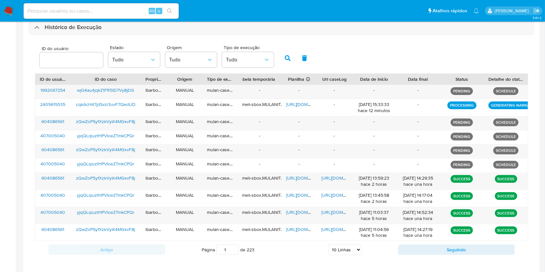
scroll to position [190, 0]
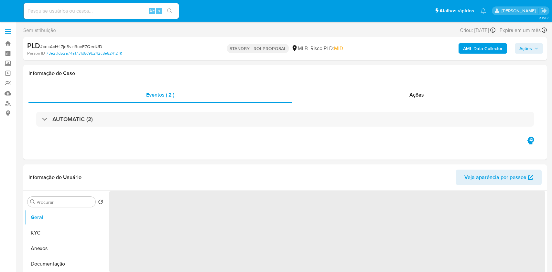
select select "10"
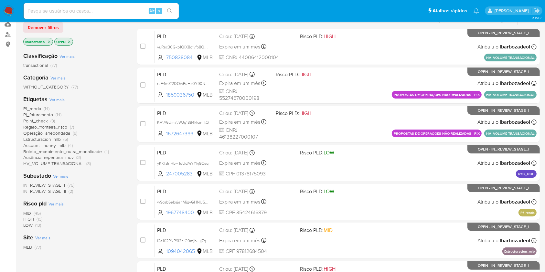
scroll to position [70, 0]
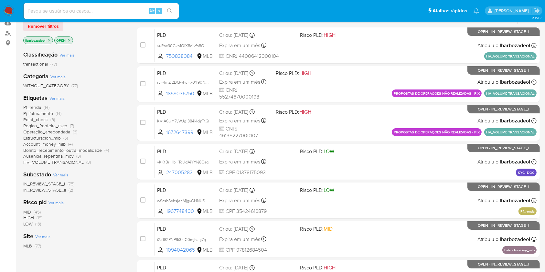
click at [39, 219] on span "(19)" at bounding box center [40, 218] width 6 height 6
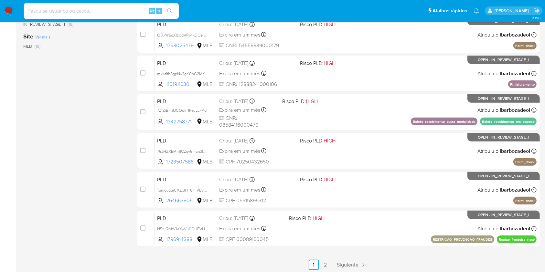
scroll to position [237, 0]
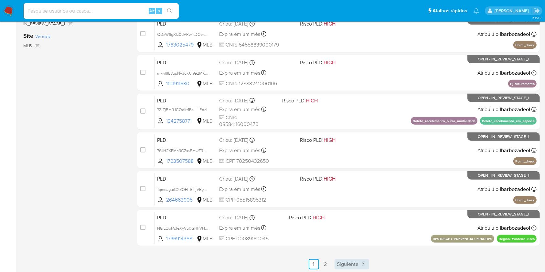
click at [357, 262] on span "Siguiente" at bounding box center [348, 264] width 22 height 5
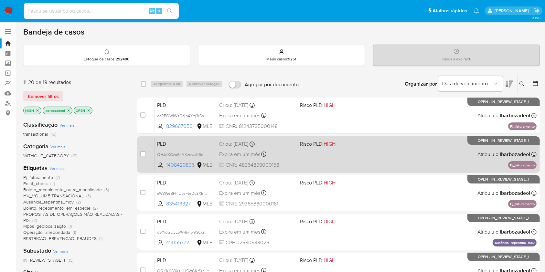
scroll to position [223, 0]
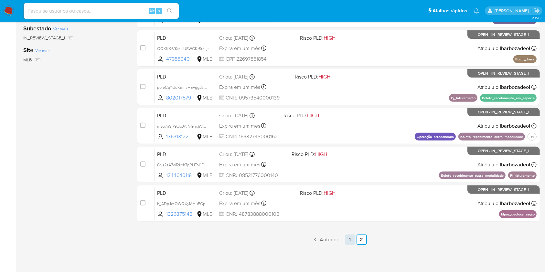
click at [351, 240] on link "1" at bounding box center [350, 240] width 10 height 10
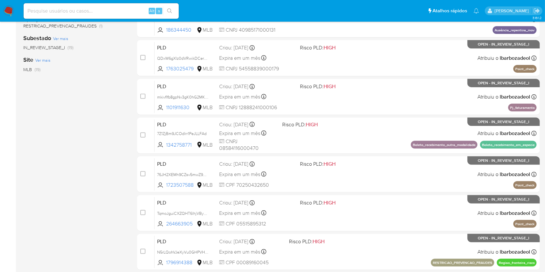
scroll to position [261, 0]
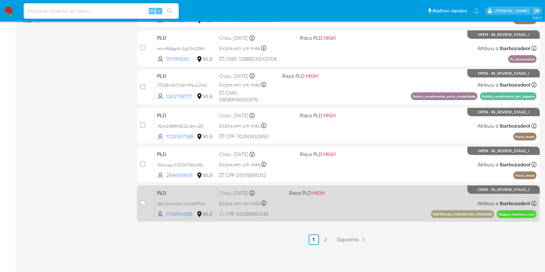
click at [359, 207] on div "PLD N5rLQohVJeXyVu0GHPVHUdxN 1796914388 MLB Risco PLD: HIGH Criou: 12/09/2025 C…" at bounding box center [346, 203] width 382 height 33
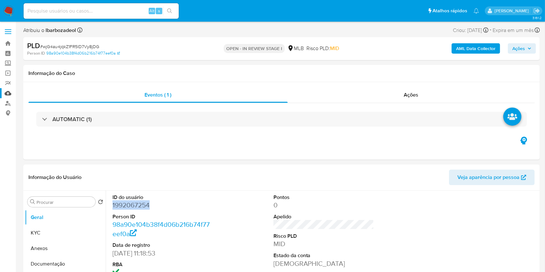
click at [9, 93] on link "Mulan" at bounding box center [38, 93] width 77 height 10
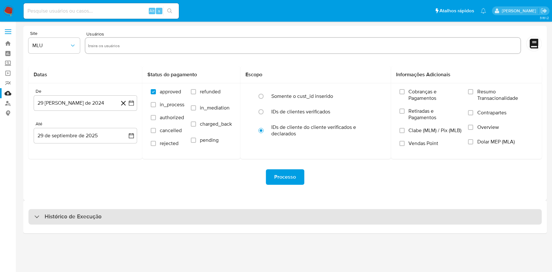
click at [325, 224] on div "Histórico de Execução" at bounding box center [284, 217] width 513 height 16
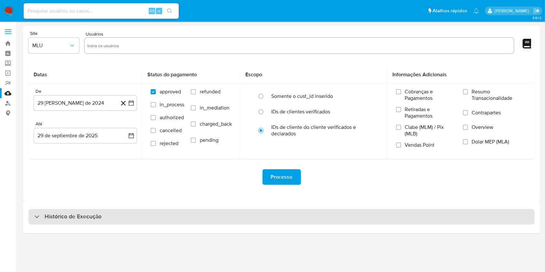
select select "10"
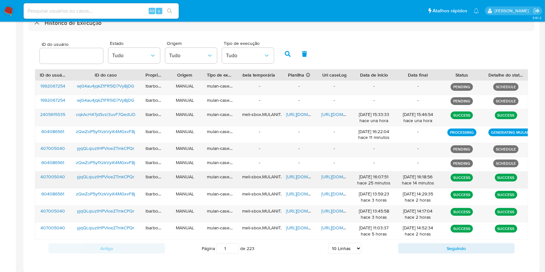
scroll to position [194, 0]
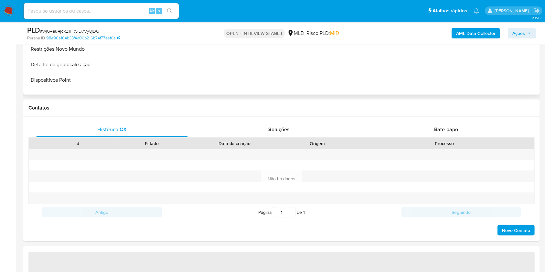
select select "10"
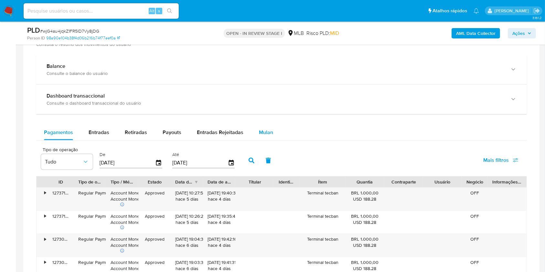
click at [264, 135] on span "Mulan" at bounding box center [266, 132] width 14 height 7
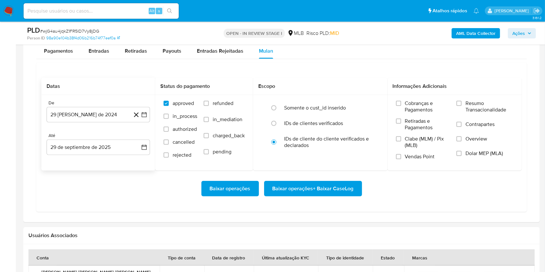
scroll to position [546, 0]
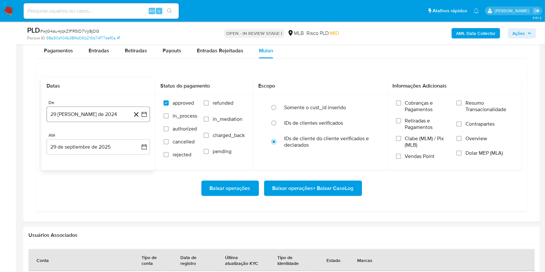
click at [95, 115] on button "29 [PERSON_NAME] de 2024" at bounding box center [99, 115] width 104 height 16
click at [98, 136] on span "agosto 2024" at bounding box center [95, 138] width 29 height 6
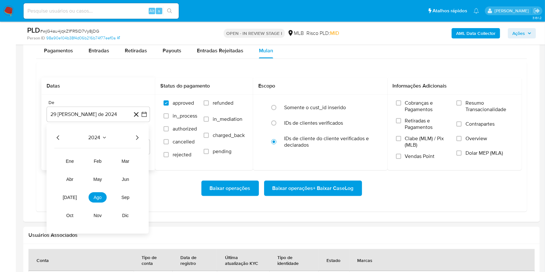
click at [138, 136] on icon "Año siguiente" at bounding box center [137, 138] width 8 height 8
click at [99, 198] on span "ago" at bounding box center [98, 197] width 8 height 5
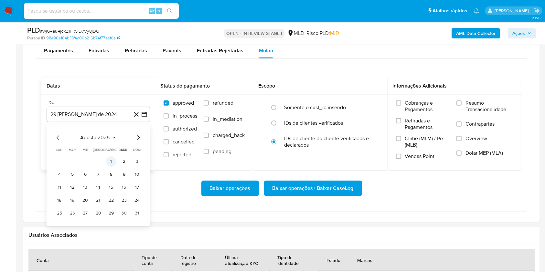
click at [106, 163] on button "1" at bounding box center [111, 162] width 10 height 10
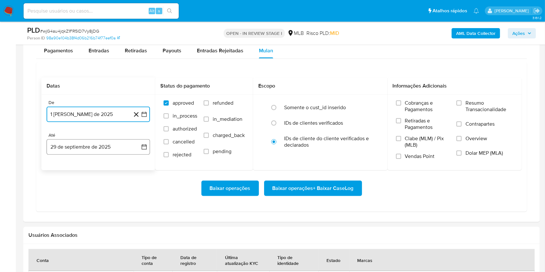
click at [98, 145] on button "29 de septiembre de 2025" at bounding box center [99, 147] width 104 height 16
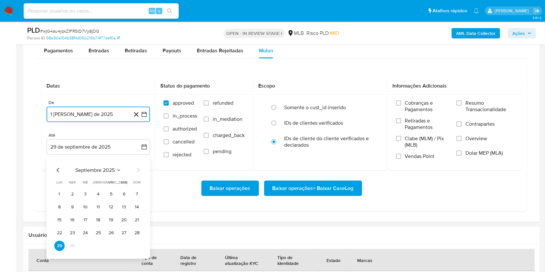
click at [141, 234] on button "28" at bounding box center [137, 233] width 10 height 10
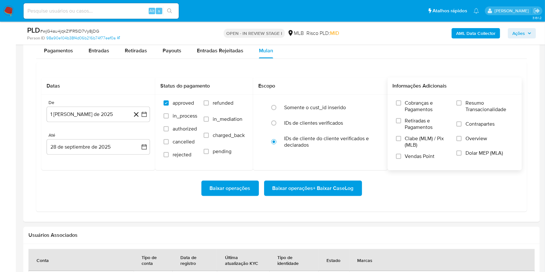
click at [462, 99] on div "Cobranças e Pagamentos Retiradas e Pagamentos Clabe (MLM) / Pix (MLB) Vendas Po…" at bounding box center [455, 132] width 135 height 75
click at [458, 101] on input "Resumo Transacionalidade" at bounding box center [459, 103] width 5 height 5
click at [300, 188] on span "Baixar operações + Baixar CaseLog" at bounding box center [313, 189] width 81 height 14
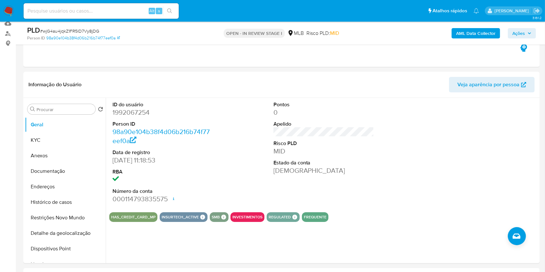
scroll to position [39, 0]
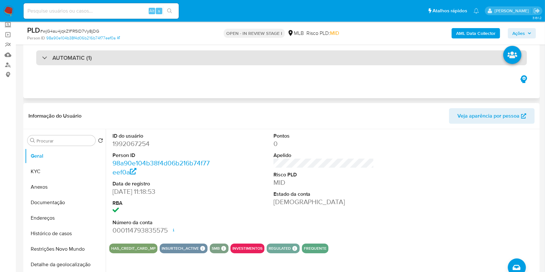
click at [258, 60] on div "AUTOMATIC (1)" at bounding box center [281, 57] width 491 height 15
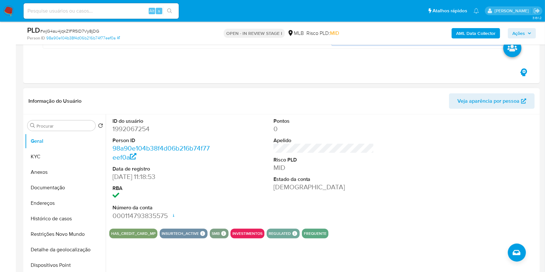
scroll to position [277, 0]
click at [140, 131] on dd "1992067254" at bounding box center [163, 128] width 101 height 9
copy dd "1992067254"
drag, startPoint x: 132, startPoint y: 130, endPoint x: 210, endPoint y: 73, distance: 96.4
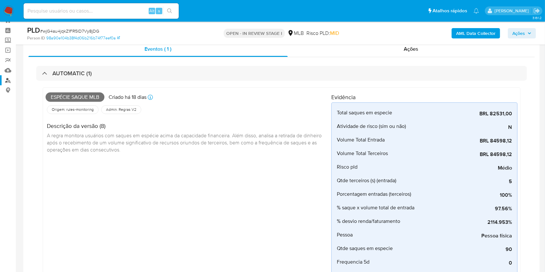
scroll to position [17, 0]
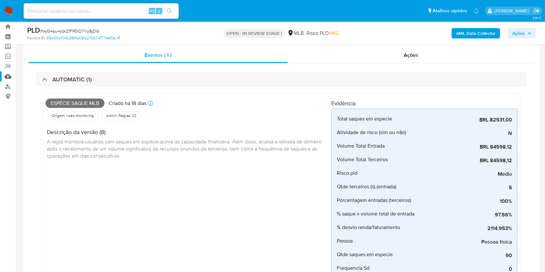
click at [8, 77] on link "Mulan" at bounding box center [38, 77] width 77 height 10
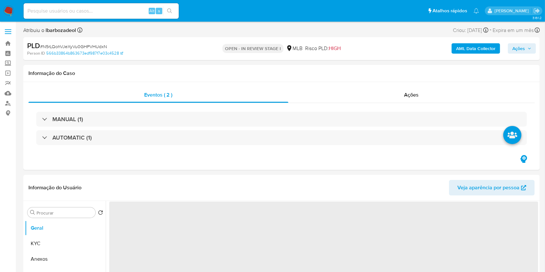
select select "10"
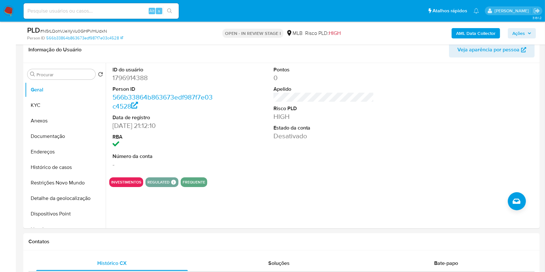
scroll to position [116, 0]
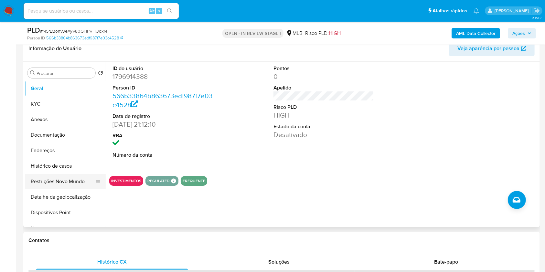
click at [74, 179] on button "Restrições Novo Mundo" at bounding box center [63, 182] width 76 height 16
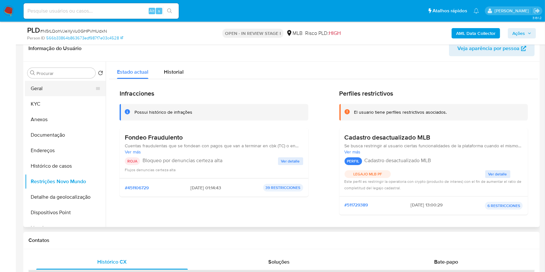
click at [55, 86] on button "Geral" at bounding box center [63, 89] width 76 height 16
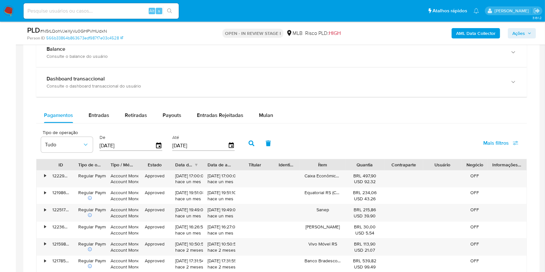
scroll to position [500, 0]
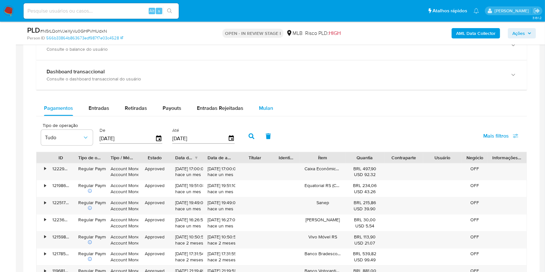
click at [260, 110] on span "Mulan" at bounding box center [266, 108] width 14 height 7
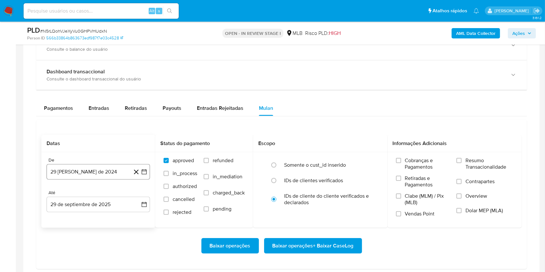
click at [100, 176] on button "29 [PERSON_NAME] de 2024" at bounding box center [99, 172] width 104 height 16
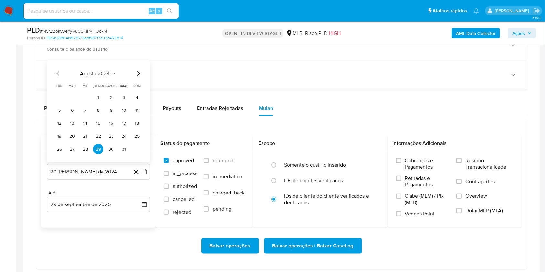
click at [106, 74] on span "agosto 2024" at bounding box center [95, 73] width 29 height 6
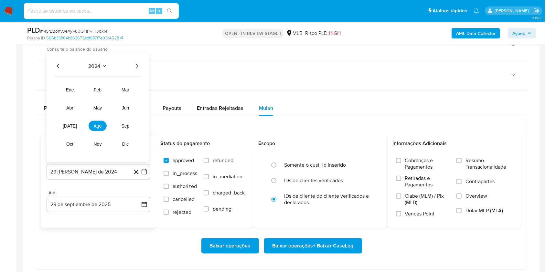
click at [135, 64] on icon "Año siguiente" at bounding box center [137, 66] width 8 height 8
click at [97, 131] on button "ago" at bounding box center [98, 126] width 18 height 10
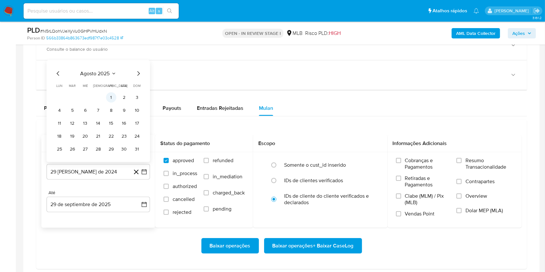
click at [114, 95] on button "1" at bounding box center [111, 97] width 10 height 10
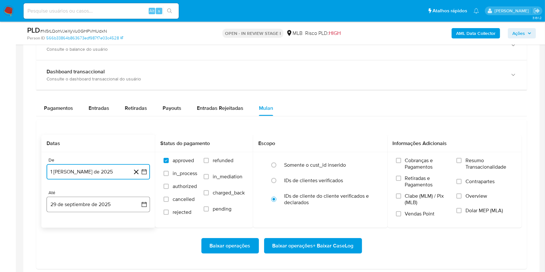
click at [94, 210] on button "29 de septiembre de 2025" at bounding box center [99, 205] width 104 height 16
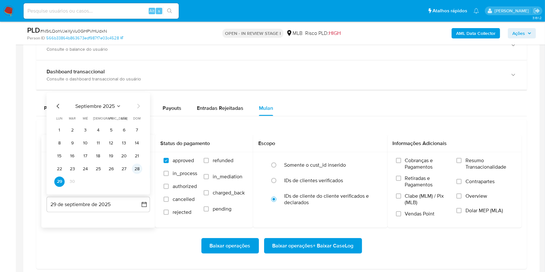
click at [140, 169] on button "28" at bounding box center [137, 169] width 10 height 10
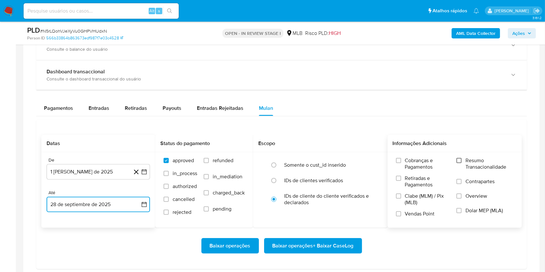
click at [462, 161] on input "Resumo Transacionalidade" at bounding box center [459, 160] width 5 height 5
click at [331, 247] on span "Baixar operações + Baixar CaseLog" at bounding box center [313, 246] width 81 height 14
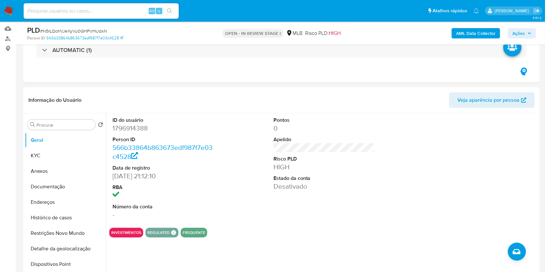
scroll to position [0, 0]
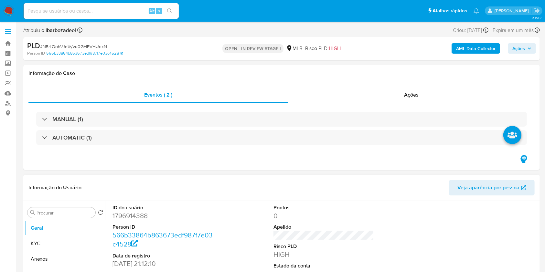
click at [146, 217] on dd "1796914388" at bounding box center [163, 216] width 101 height 9
click at [143, 217] on dd "1796914388" at bounding box center [163, 216] width 101 height 9
copy dd "1796914388"
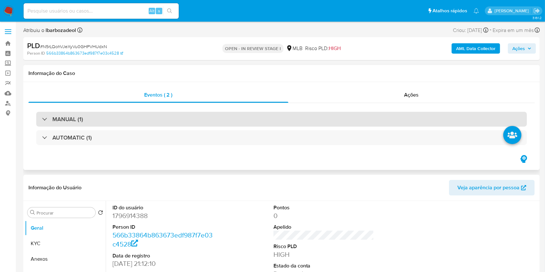
click at [237, 114] on div "MANUAL (1)" at bounding box center [281, 119] width 491 height 15
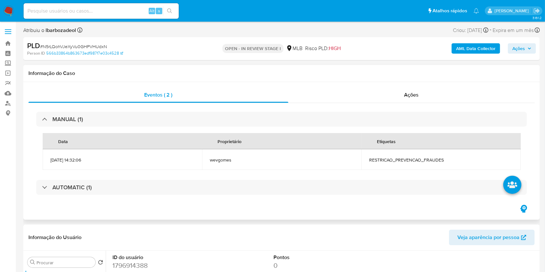
click at [421, 160] on span "RESTRICAO_PREVENCAO_FRAUDES" at bounding box center [441, 160] width 144 height 6
copy span "RESTRICAO_PREVENCAO_FRAUDES"
click at [521, 49] on span "Ações" at bounding box center [519, 48] width 13 height 10
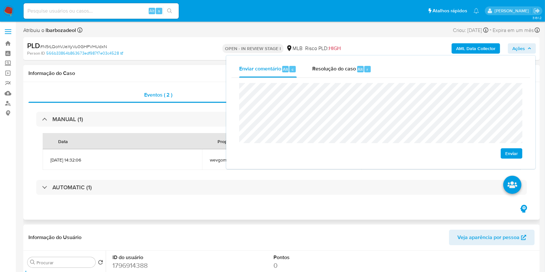
click at [179, 204] on div "Eventos ( 2 ) Ações MANUAL (1) Data Proprietário Etiquetas 12/09/2025 14:32:06 …" at bounding box center [281, 151] width 517 height 138
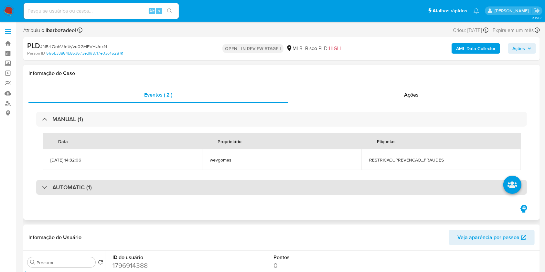
click at [185, 193] on div "AUTOMATIC (1)" at bounding box center [281, 187] width 491 height 15
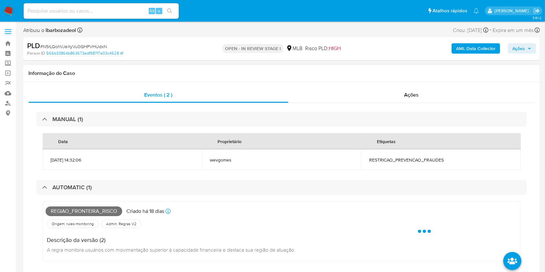
click at [99, 211] on span "Regiao_fronteira_risco" at bounding box center [84, 212] width 77 height 10
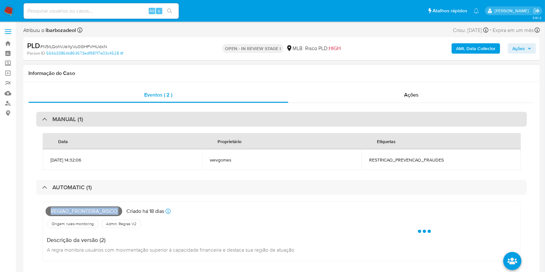
copy span "Regiao_fronteira_risco"
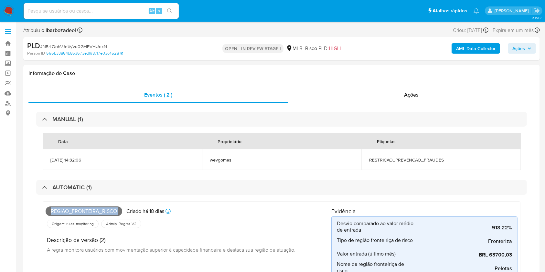
drag, startPoint x: 531, startPoint y: 51, endPoint x: 525, endPoint y: 52, distance: 5.9
click at [525, 52] on span "Ações" at bounding box center [522, 48] width 19 height 9
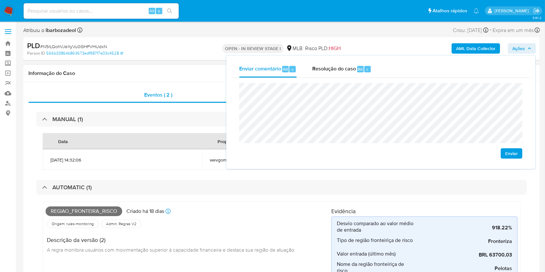
click at [160, 78] on div "Informação do Caso" at bounding box center [281, 73] width 517 height 17
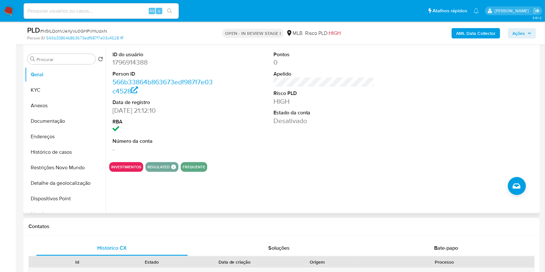
scroll to position [382, 0]
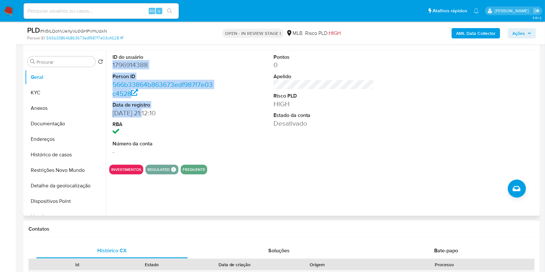
drag, startPoint x: 112, startPoint y: 66, endPoint x: 149, endPoint y: 110, distance: 57.0
click at [149, 110] on dl "ID do usuário 1796914388 Person ID 566b33864b863673edf987f7e03c4528 Data de reg…" at bounding box center [163, 105] width 101 height 103
copy dl "1796914388 Person ID 566b33864b863673edf987f7e03c4528 Data de registro 02/05/20…"
click at [518, 36] on span "Ações" at bounding box center [519, 33] width 13 height 10
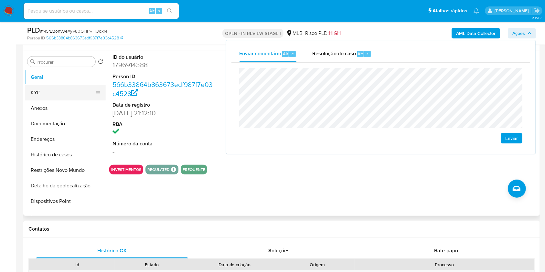
click at [65, 93] on button "KYC" at bounding box center [63, 93] width 76 height 16
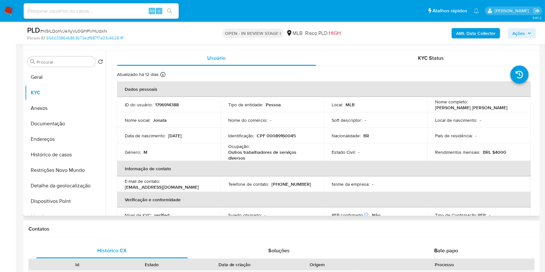
click at [278, 136] on p "CPF 00089160045" at bounding box center [276, 136] width 39 height 6
copy p "00089160045"
click at [513, 36] on span "Ações" at bounding box center [519, 33] width 13 height 10
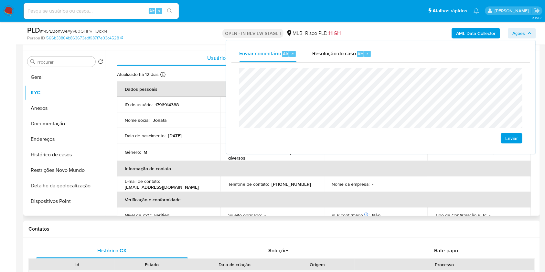
click at [275, 208] on td "Sujeito obrigado : -" at bounding box center [273, 216] width 104 height 16
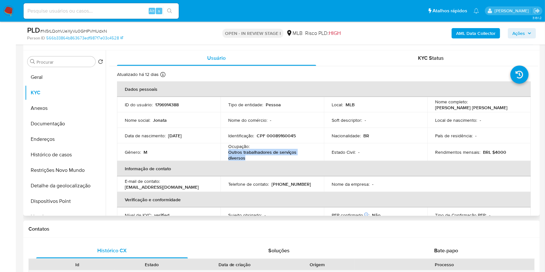
drag, startPoint x: 229, startPoint y: 152, endPoint x: 256, endPoint y: 155, distance: 26.7
click at [256, 155] on p "Outros trabalhadores de serviços diversos" at bounding box center [270, 155] width 85 height 12
copy p "Outros trabalhadores de serviços diversos"
click at [517, 30] on span "Ações" at bounding box center [519, 33] width 13 height 10
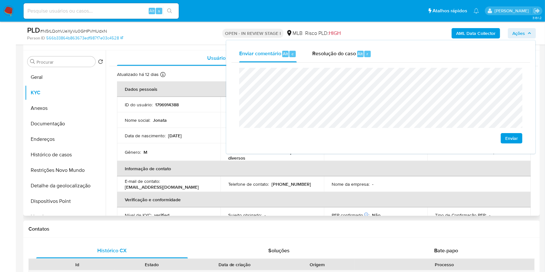
click at [410, 176] on th "Informação de contato" at bounding box center [324, 169] width 414 height 16
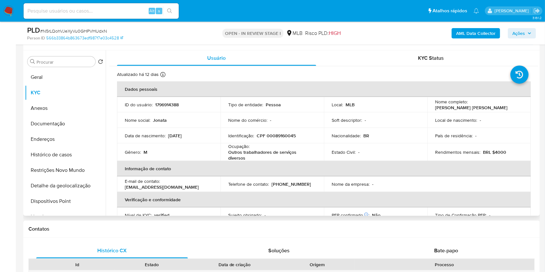
scroll to position [277, 0]
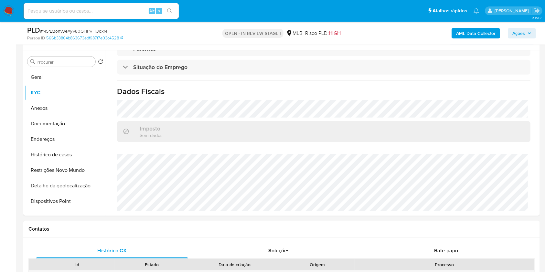
click at [512, 36] on button "Ações" at bounding box center [522, 33] width 28 height 10
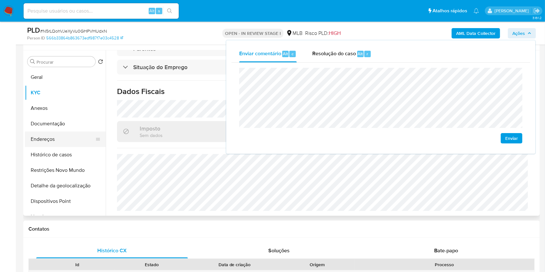
click at [72, 140] on button "Endereços" at bounding box center [63, 140] width 76 height 16
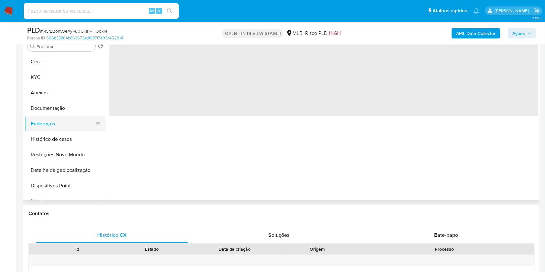
scroll to position [0, 0]
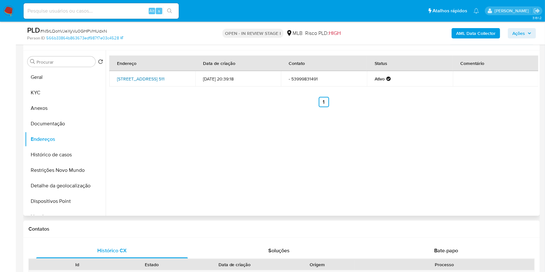
click at [150, 76] on link "Avenida Alagoas 511, Pelotas, Rio Grande Do Sul, 96095010, Brasil 511" at bounding box center [141, 79] width 48 height 6
click at [68, 123] on button "Documentação" at bounding box center [63, 124] width 76 height 16
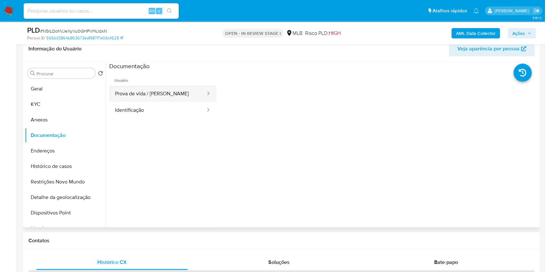
click at [151, 89] on button "Prova de vida / Selfie" at bounding box center [157, 94] width 97 height 17
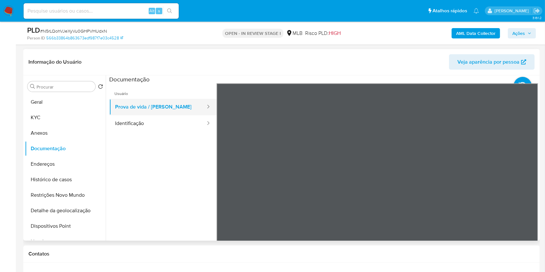
scroll to position [339, 0]
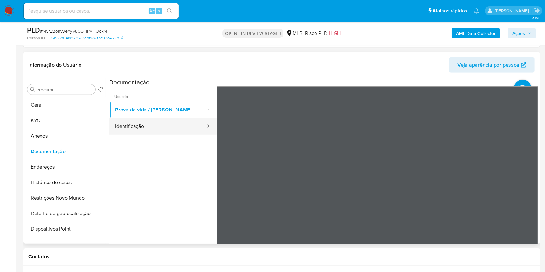
click at [148, 120] on button "Identificação" at bounding box center [157, 126] width 97 height 17
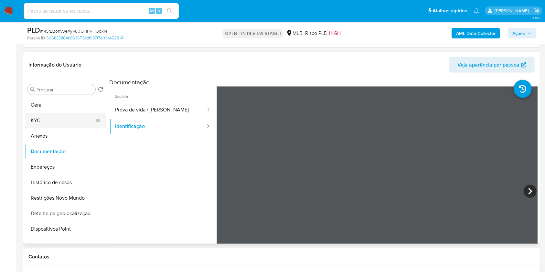
click at [42, 121] on button "KYC" at bounding box center [63, 121] width 76 height 16
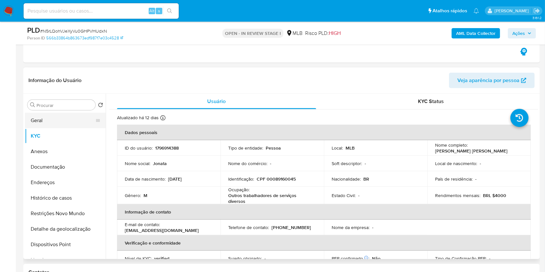
click at [70, 119] on button "Geral" at bounding box center [63, 121] width 76 height 16
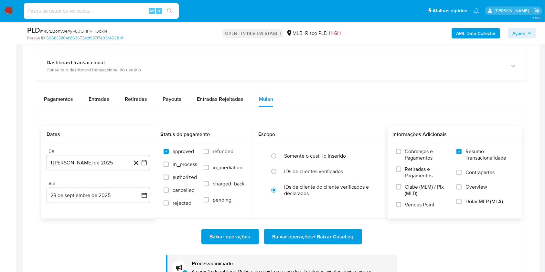
scroll to position [764, 0]
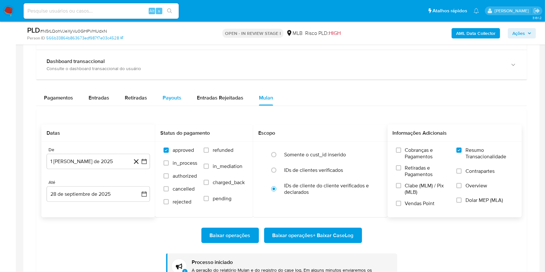
click at [163, 97] on span "Payouts" at bounding box center [172, 97] width 19 height 7
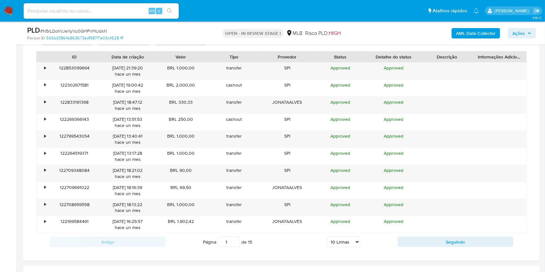
scroll to position [856, 0]
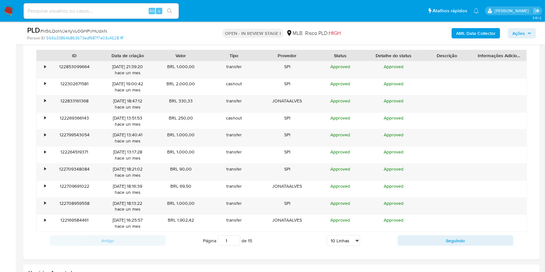
click at [344, 244] on select "5 Linhas 10 Linhas 20 Linhas 25 Linhas 50 Linhas 100 Linhas" at bounding box center [343, 241] width 33 height 11
select select "100"
click at [327, 236] on select "5 Linhas 10 Linhas 20 Linhas 25 Linhas 50 Linhas 100 Linhas" at bounding box center [343, 241] width 33 height 11
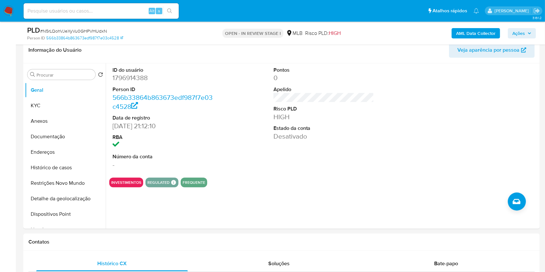
scroll to position [373, 0]
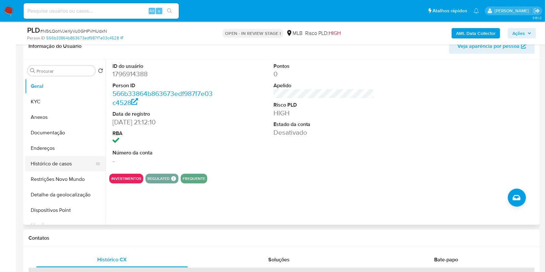
click at [72, 165] on button "Histórico de casos" at bounding box center [63, 164] width 76 height 16
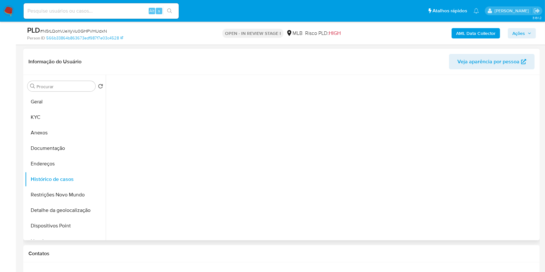
scroll to position [342, 0]
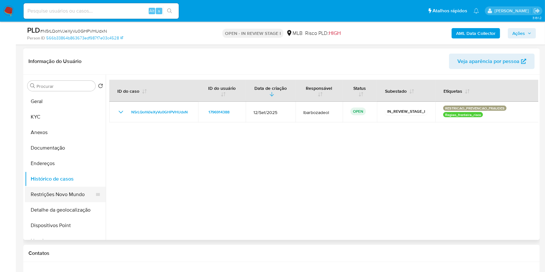
click at [60, 192] on button "Restrições Novo Mundo" at bounding box center [63, 195] width 76 height 16
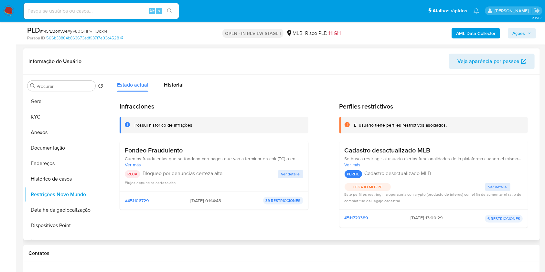
click at [290, 172] on span "Ver detalle" at bounding box center [290, 174] width 19 height 6
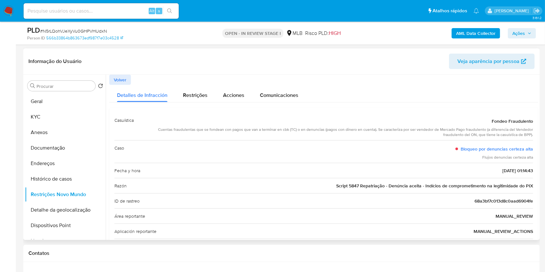
drag, startPoint x: 215, startPoint y: 131, endPoint x: 421, endPoint y: 133, distance: 205.8
click at [421, 133] on div "Cuentas fraudulentas que se fondean con pagos que van a terminar en cbk (TC) o …" at bounding box center [336, 132] width 394 height 11
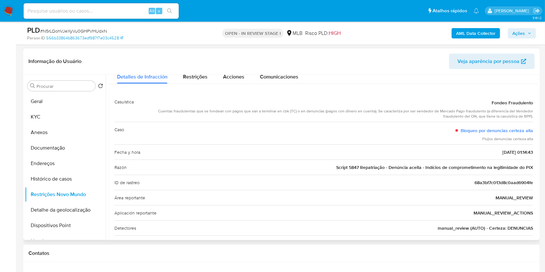
scroll to position [19, 0]
click at [75, 153] on button "Documentação" at bounding box center [63, 148] width 76 height 16
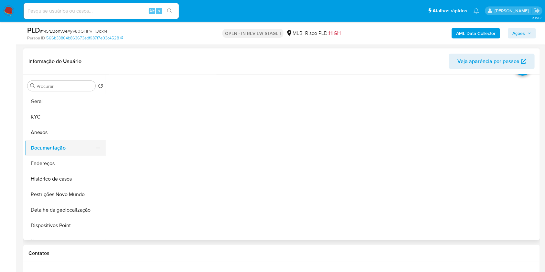
scroll to position [0, 0]
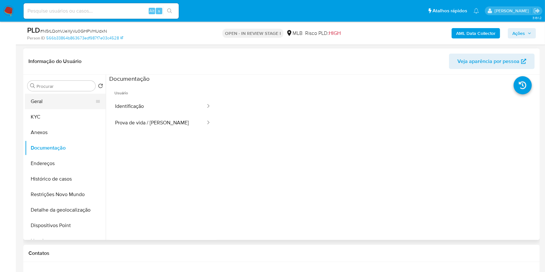
click at [80, 105] on button "Geral" at bounding box center [63, 102] width 76 height 16
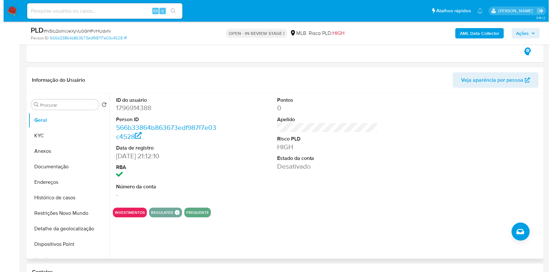
scroll to position [343, 0]
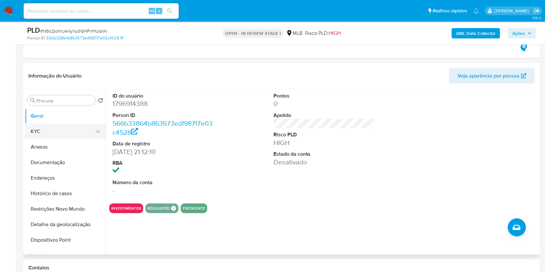
click at [79, 133] on button "KYC" at bounding box center [63, 132] width 76 height 16
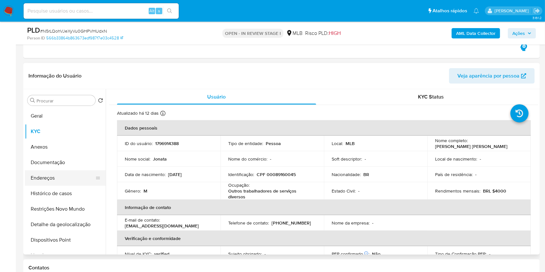
click at [79, 180] on button "Endereços" at bounding box center [63, 179] width 76 height 16
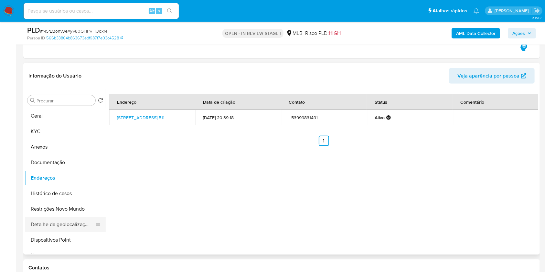
click at [69, 219] on button "Detalhe da geolocalização" at bounding box center [63, 225] width 76 height 16
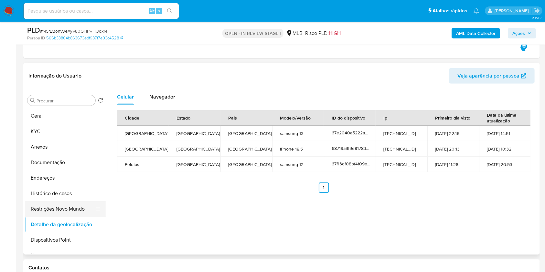
click at [61, 212] on button "Restrições Novo Mundo" at bounding box center [63, 210] width 76 height 16
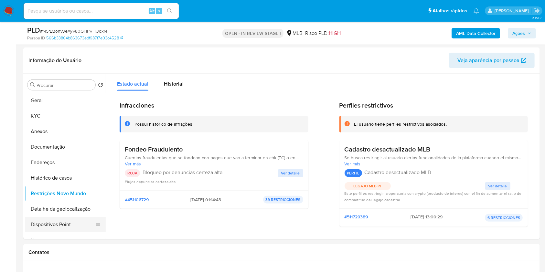
click at [70, 226] on button "Dispositivos Point" at bounding box center [63, 225] width 76 height 16
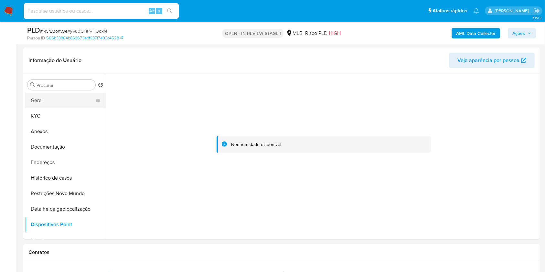
click at [65, 104] on button "Geral" at bounding box center [63, 101] width 76 height 16
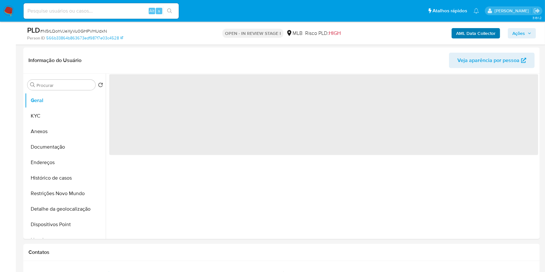
click at [517, 32] on span "Ações" at bounding box center [519, 33] width 13 height 10
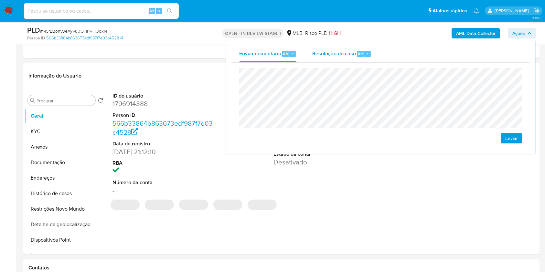
click at [330, 52] on span "Resolução do caso" at bounding box center [335, 53] width 44 height 7
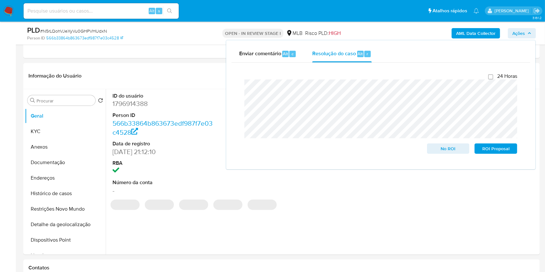
click at [378, 28] on div "AML Data Collector Ações Enviar comentário Alt c Resolução do caso Alt r Fecham…" at bounding box center [453, 33] width 168 height 15
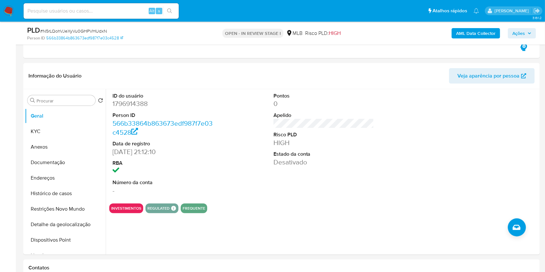
click at [463, 33] on b "AML Data Collector" at bounding box center [476, 33] width 39 height 10
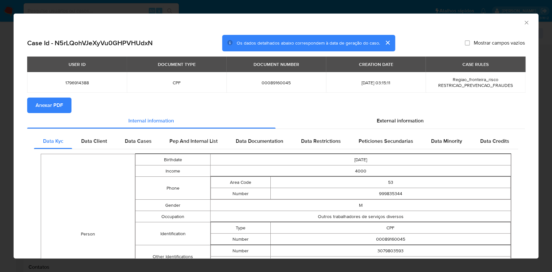
click at [62, 105] on span "Anexar PDF" at bounding box center [50, 105] width 28 height 14
click at [523, 23] on icon "Fechar a janela" at bounding box center [526, 22] width 6 height 6
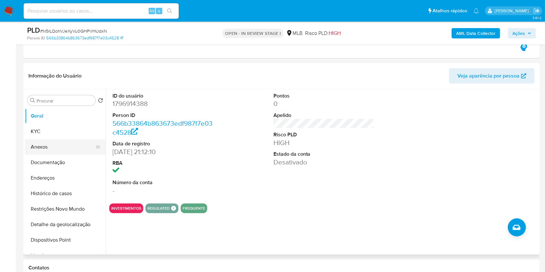
click at [54, 144] on button "Anexos" at bounding box center [63, 147] width 76 height 16
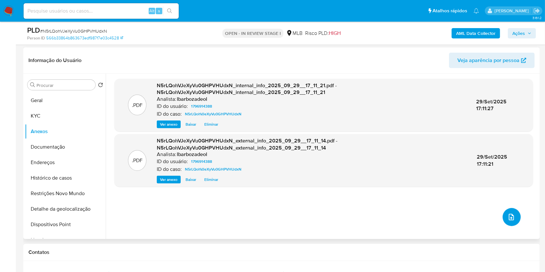
click at [515, 223] on button "upload-file" at bounding box center [512, 217] width 18 height 18
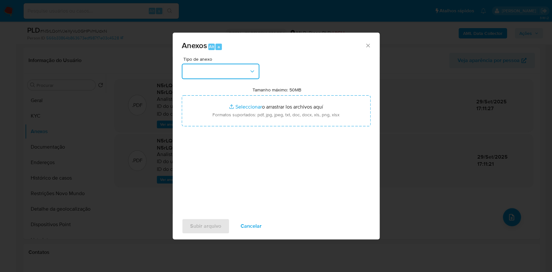
click at [233, 65] on button "button" at bounding box center [221, 72] width 78 height 16
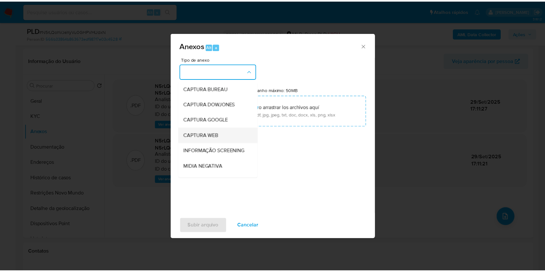
scroll to position [99, 0]
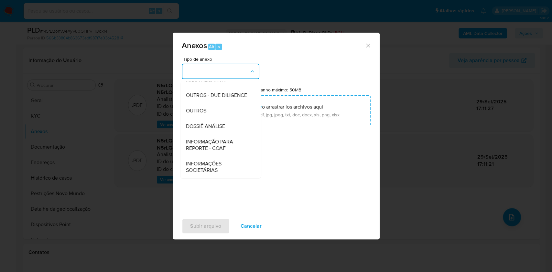
click at [227, 128] on div "DOSSIÊ ANÁLISE" at bounding box center [219, 127] width 66 height 16
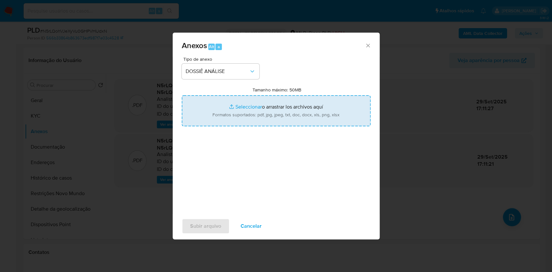
click at [236, 113] on input "Tamanho máximo: 50MB Seleccionar archivos" at bounding box center [276, 110] width 189 height 31
type input "C:\fakepath\SAR - XXXX - CPF 00089160045 - JONATA MENDES ALVES.pdf"
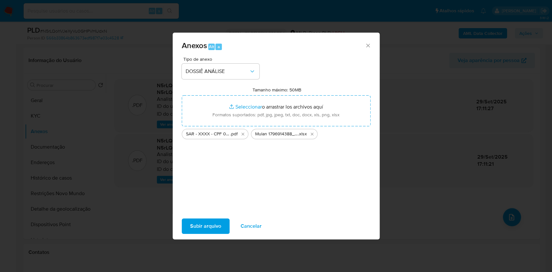
click at [206, 233] on span "Subir arquivo" at bounding box center [205, 226] width 31 height 14
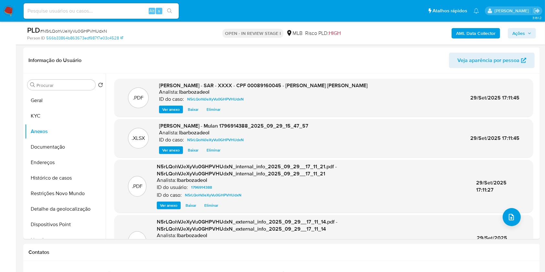
click at [515, 34] on span "Ações" at bounding box center [519, 33] width 13 height 10
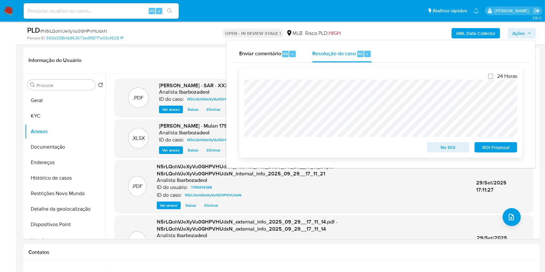
click at [495, 147] on span "ROI Proposal" at bounding box center [496, 147] width 34 height 9
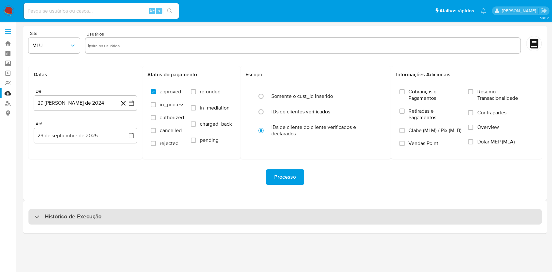
click at [294, 222] on div "Histórico de Execução" at bounding box center [284, 217] width 513 height 16
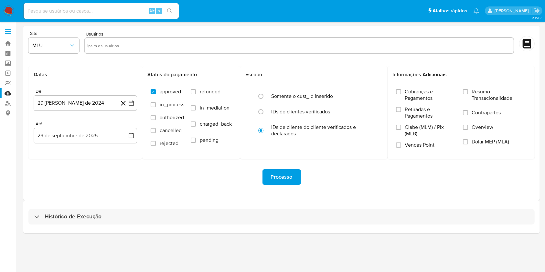
select select "10"
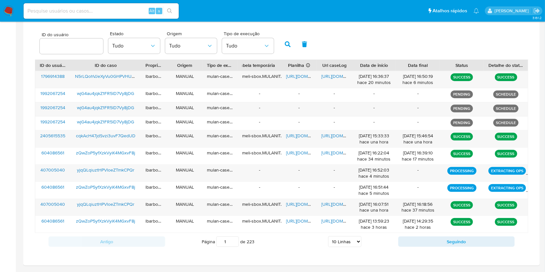
scroll to position [205, 0]
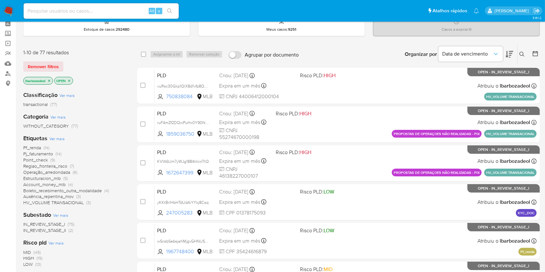
scroll to position [30, 0]
click at [49, 146] on span "(14)" at bounding box center [47, 147] width 6 height 6
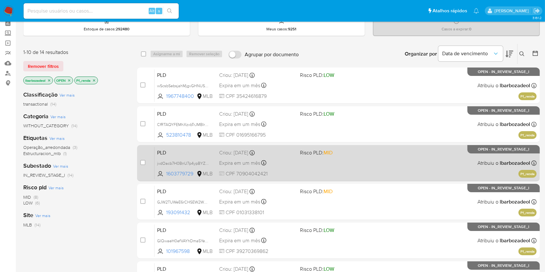
click at [354, 169] on div "PLD jvdOacb7H0BnU7p4ypBYZkjH 1603779729 MLB Risco PLD: MID Criou: [DATE] Criou:…" at bounding box center [346, 163] width 382 height 33
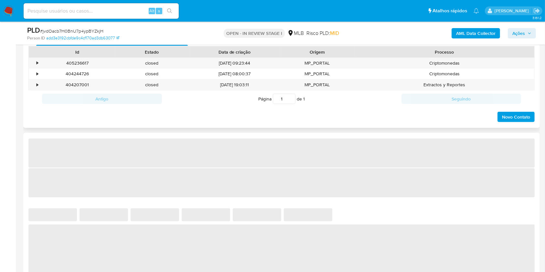
select select "10"
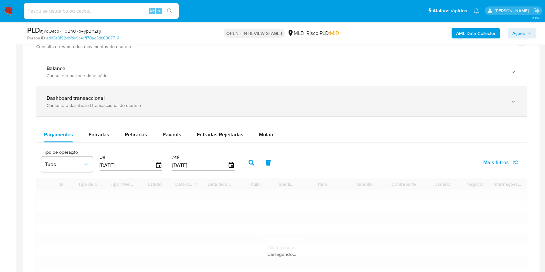
scroll to position [444, 0]
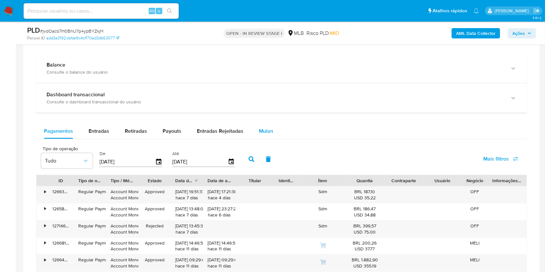
click at [266, 135] on div "Mulan" at bounding box center [266, 132] width 14 height 16
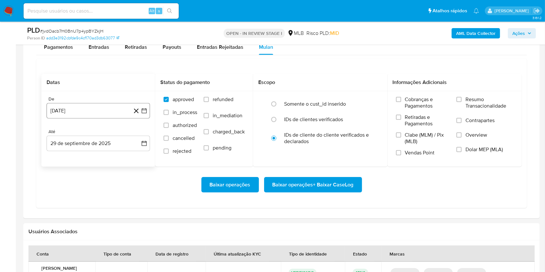
scroll to position [529, 0]
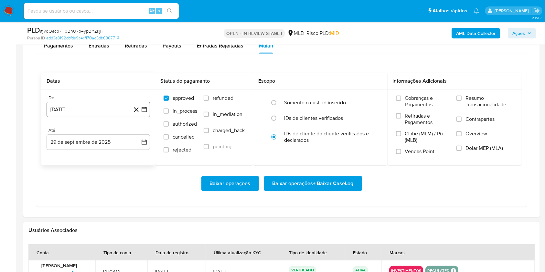
click at [103, 110] on button "[DATE]" at bounding box center [99, 110] width 104 height 16
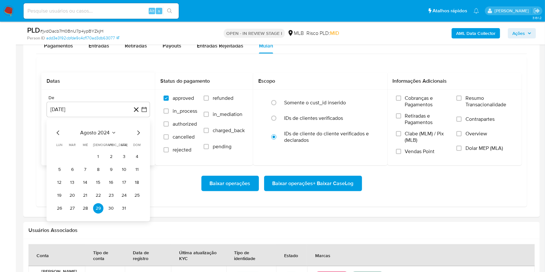
click at [105, 133] on span "agosto 2024" at bounding box center [95, 133] width 29 height 6
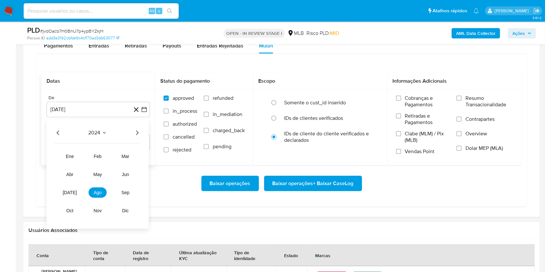
click at [139, 133] on icon "Año siguiente" at bounding box center [137, 133] width 8 height 8
click at [101, 193] on span "ago" at bounding box center [98, 192] width 8 height 5
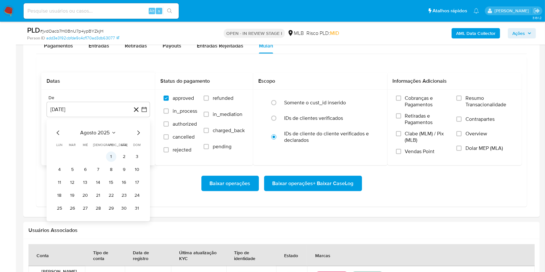
click at [110, 154] on button "1" at bounding box center [111, 157] width 10 height 10
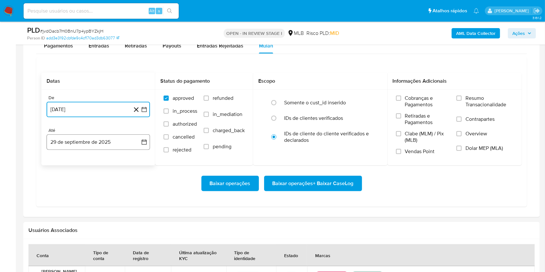
click at [104, 137] on button "29 de septiembre de 2025" at bounding box center [99, 143] width 104 height 16
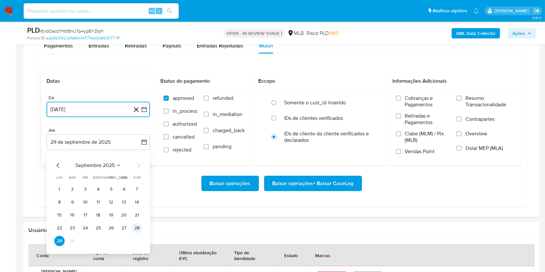
click at [133, 229] on button "28" at bounding box center [137, 228] width 10 height 10
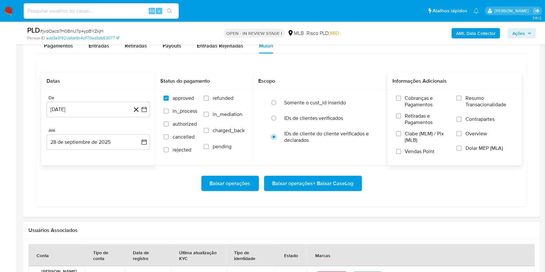
drag, startPoint x: 472, startPoint y: 105, endPoint x: 452, endPoint y: 114, distance: 21.7
click at [469, 105] on span "Resumo Transacionalidade" at bounding box center [490, 101] width 48 height 13
click at [478, 104] on span "Resumo Transacionalidade" at bounding box center [490, 101] width 48 height 13
click at [462, 101] on input "Resumo Transacionalidade" at bounding box center [459, 98] width 5 height 5
click at [349, 183] on span "Baixar operações + Baixar CaseLog" at bounding box center [313, 184] width 81 height 14
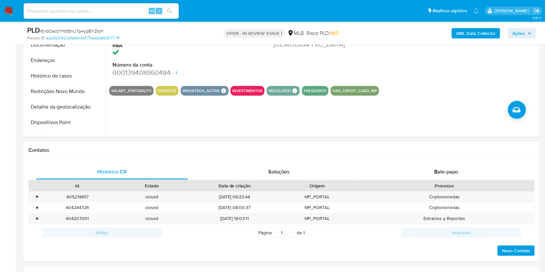
scroll to position [0, 0]
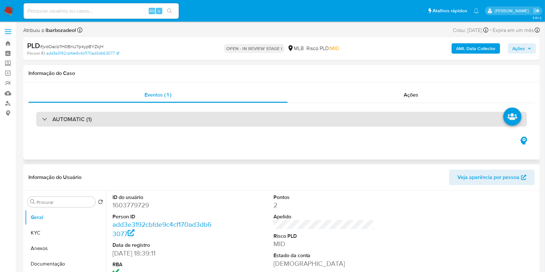
click at [224, 119] on div "AUTOMATIC (1)" at bounding box center [281, 119] width 491 height 15
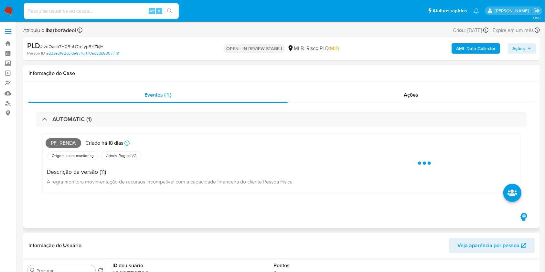
click at [69, 147] on span "Pf_renda" at bounding box center [64, 143] width 36 height 10
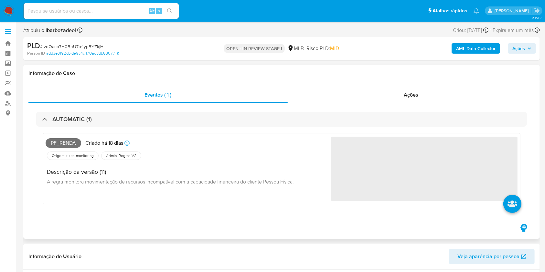
click at [69, 144] on span "Pf_renda" at bounding box center [64, 143] width 36 height 10
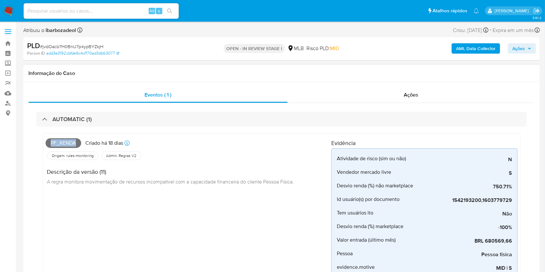
click at [69, 144] on span "Pf_renda" at bounding box center [64, 143] width 36 height 10
copy span "Pf_renda"
click at [530, 54] on div "AML Data Collector Ações" at bounding box center [453, 48] width 168 height 15
click at [525, 47] on span "Ações" at bounding box center [519, 48] width 13 height 10
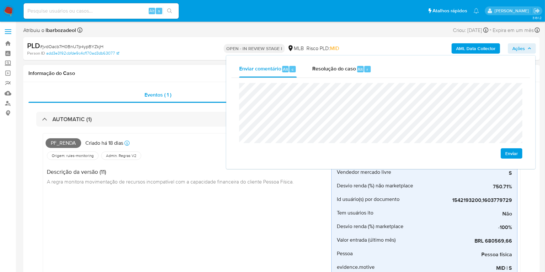
click at [145, 217] on div "Pf_renda Criado há 18 dias Criado: 12/09/2025 00:33:33 Origem: rules-monitoring…" at bounding box center [189, 247] width 286 height 223
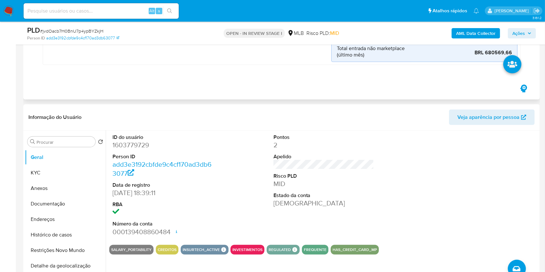
scroll to position [276, 0]
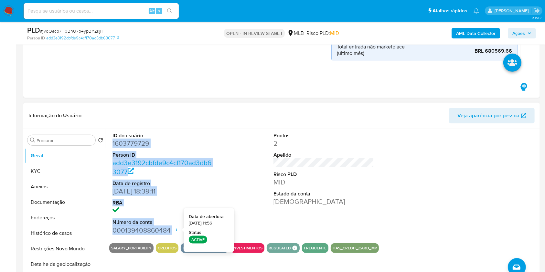
drag, startPoint x: 111, startPoint y: 142, endPoint x: 176, endPoint y: 227, distance: 107.0
click at [176, 227] on div "ID do usuário 1603779729 Person ID add3e3192cbfde9c4cf170ad3db63077 Data de reg…" at bounding box center [162, 183] width 107 height 109
click at [164, 215] on dd at bounding box center [163, 211] width 101 height 9
copy dl "1603779729 Person ID add3e3192cbfde9c4cf170ad3db63077 Data de registro 21/12/20…"
click at [518, 32] on span "Ações" at bounding box center [519, 33] width 13 height 10
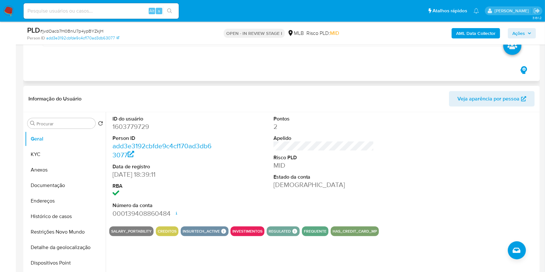
scroll to position [294, 0]
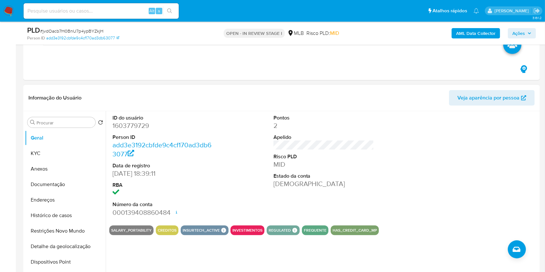
click at [140, 126] on dd "1603779729" at bounding box center [163, 125] width 101 height 9
copy dd "1603779729"
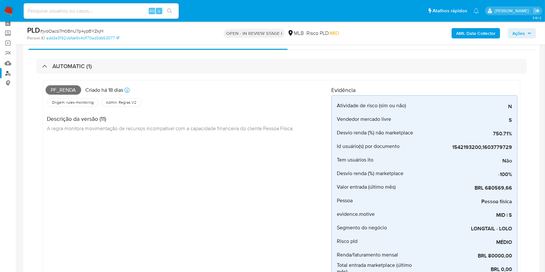
scroll to position [30, 0]
click at [8, 64] on link "Mulan" at bounding box center [38, 64] width 77 height 10
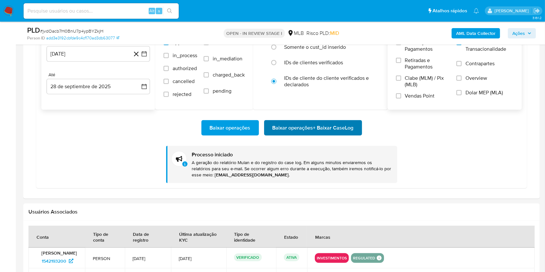
scroll to position [798, 0]
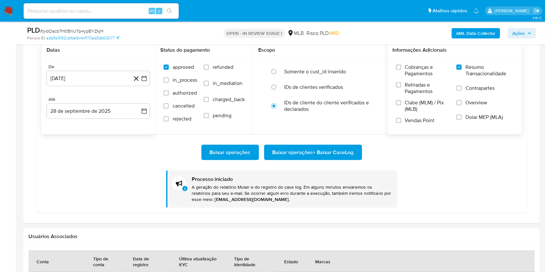
click at [286, 154] on span "Baixar operações + Baixar CaseLog" at bounding box center [313, 153] width 81 height 14
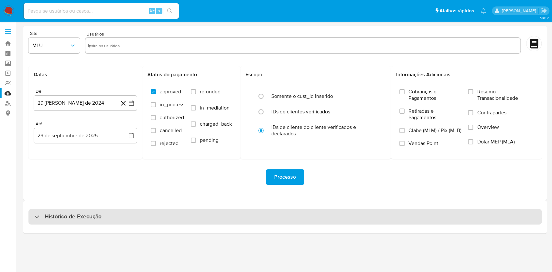
click at [173, 223] on div "Histórico de Execução" at bounding box center [284, 217] width 513 height 16
select select "10"
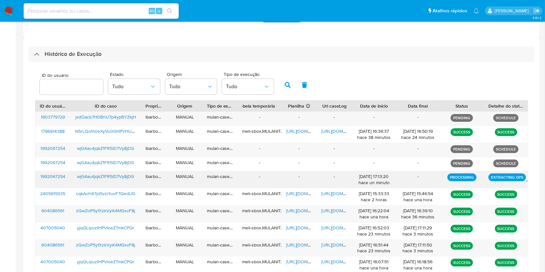
scroll to position [163, 0]
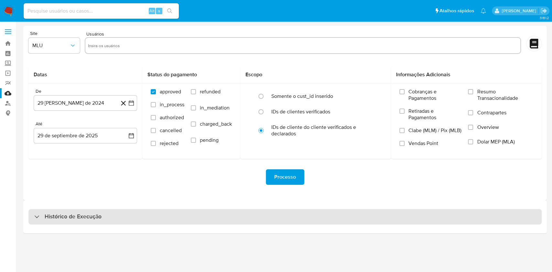
click at [262, 214] on div "Histórico de Execução" at bounding box center [284, 217] width 513 height 16
select select "10"
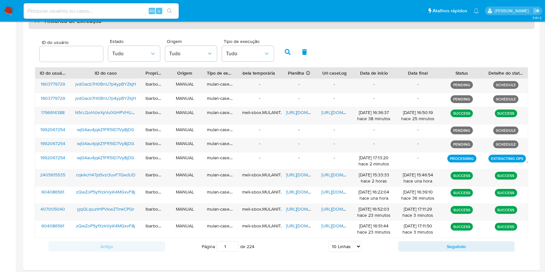
scroll to position [196, 0]
